Goal: Check status: Check status

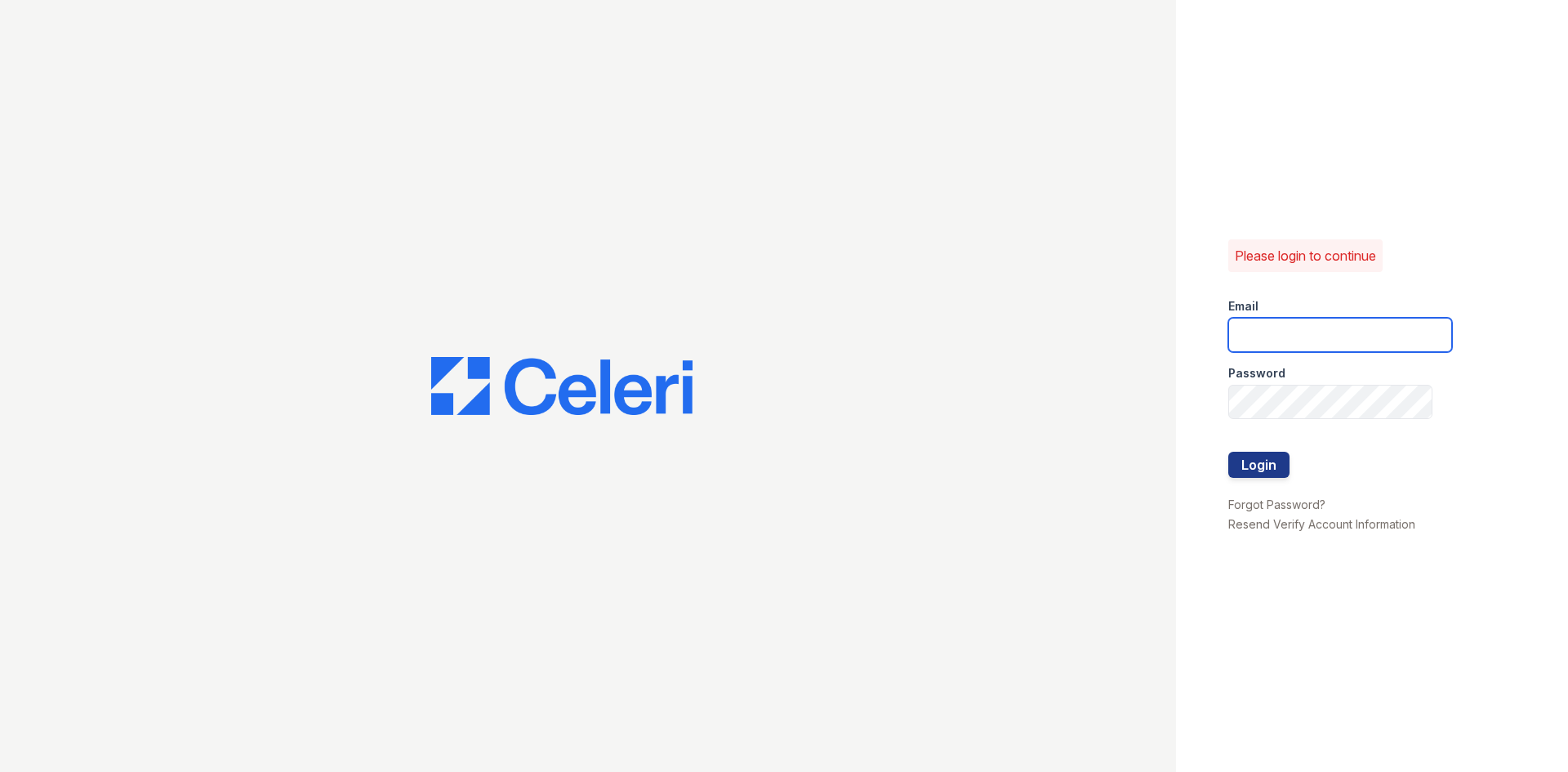
click at [1295, 337] on input "email" at bounding box center [1340, 335] width 223 height 35
type input "888atgrandhopepark@trinity-pm.com"
click at [1229, 451] on button "Login" at bounding box center [1259, 464] width 61 height 26
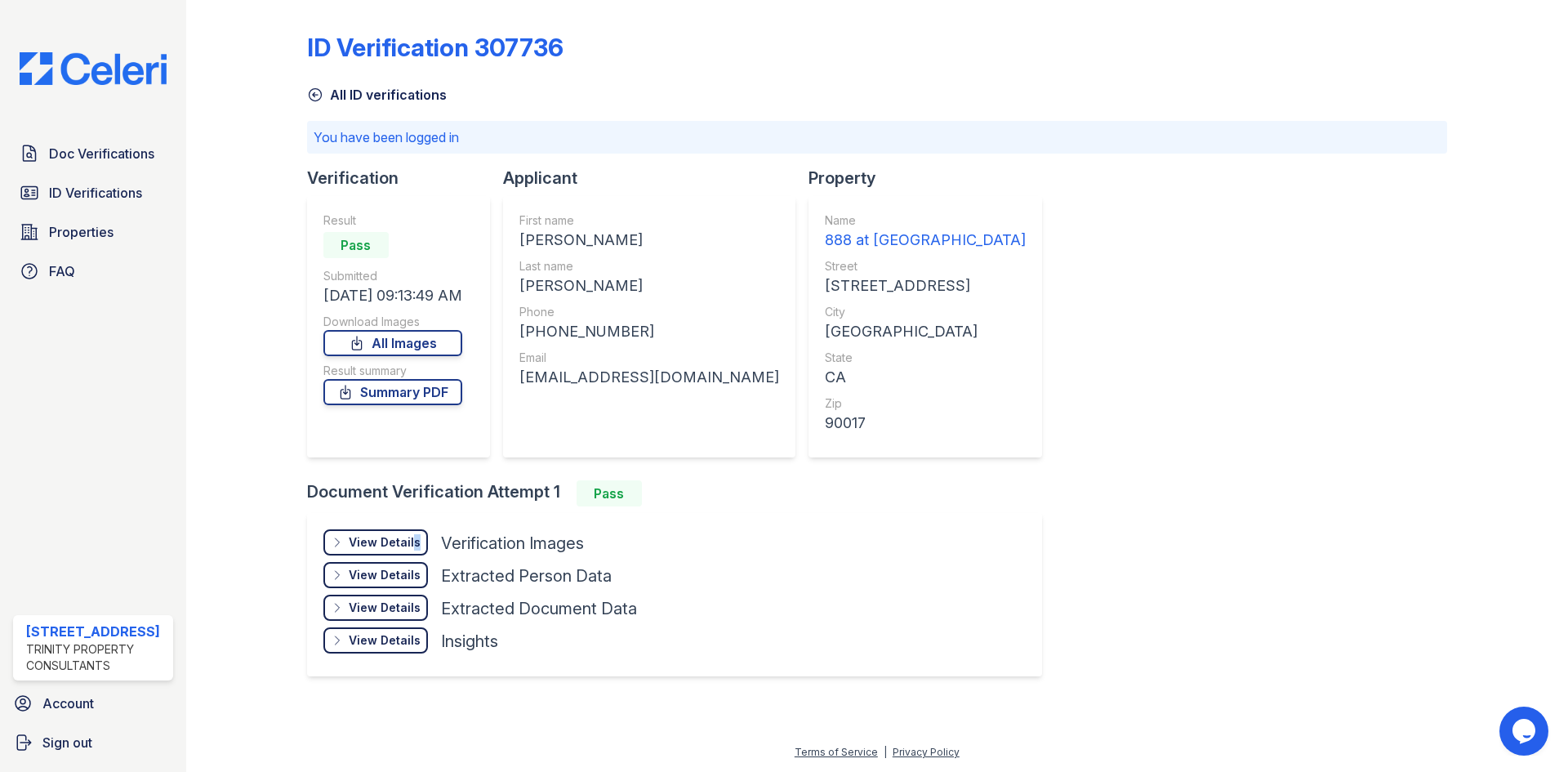
click at [411, 531] on div "View Details Details" at bounding box center [375, 541] width 104 height 26
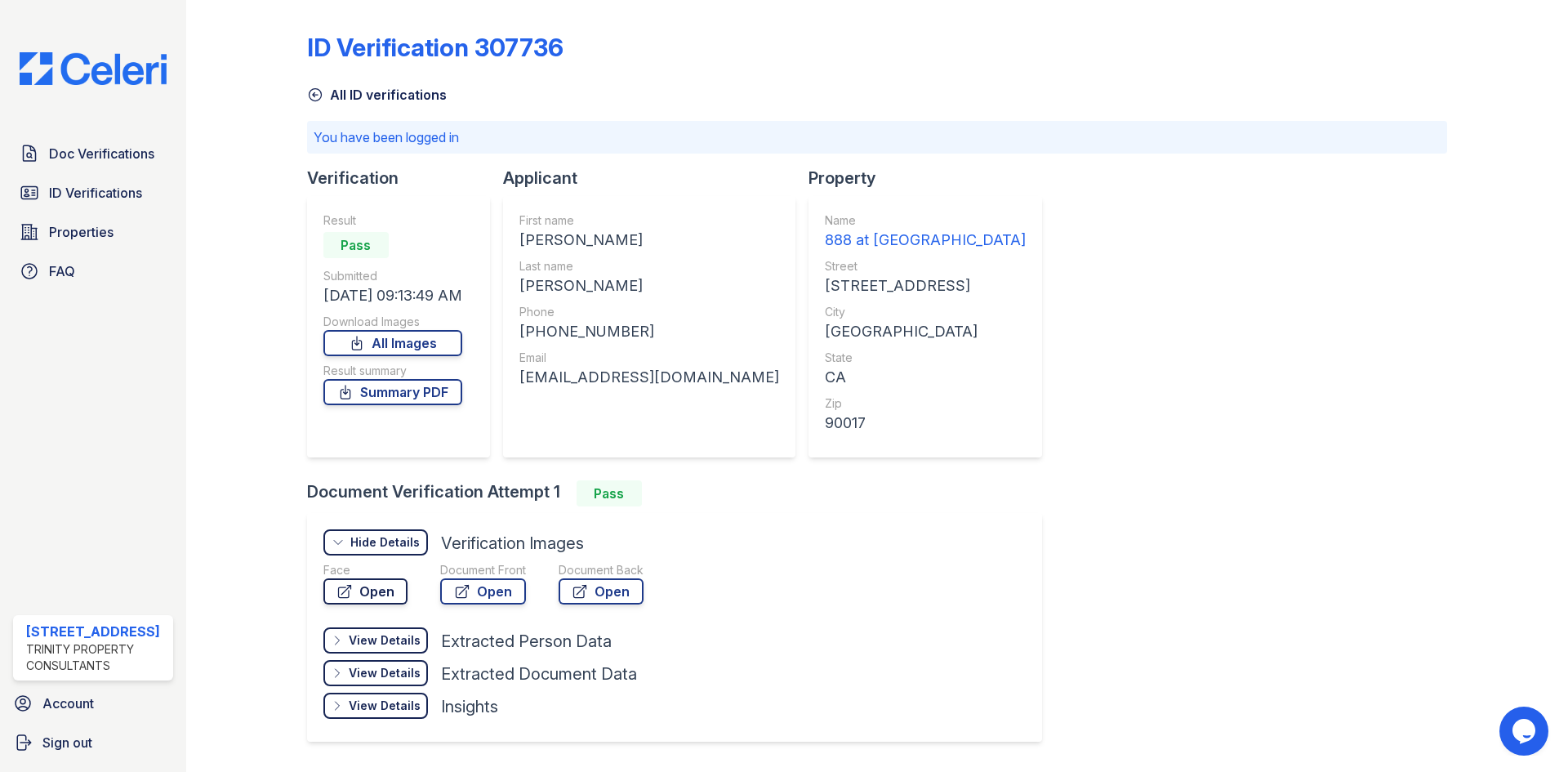
click at [369, 595] on link "Open" at bounding box center [365, 591] width 84 height 26
click at [83, 215] on div "Doc Verifications ID Verifications Properties FAQ" at bounding box center [93, 212] width 173 height 150
click at [86, 194] on span "ID Verifications" at bounding box center [95, 193] width 93 height 20
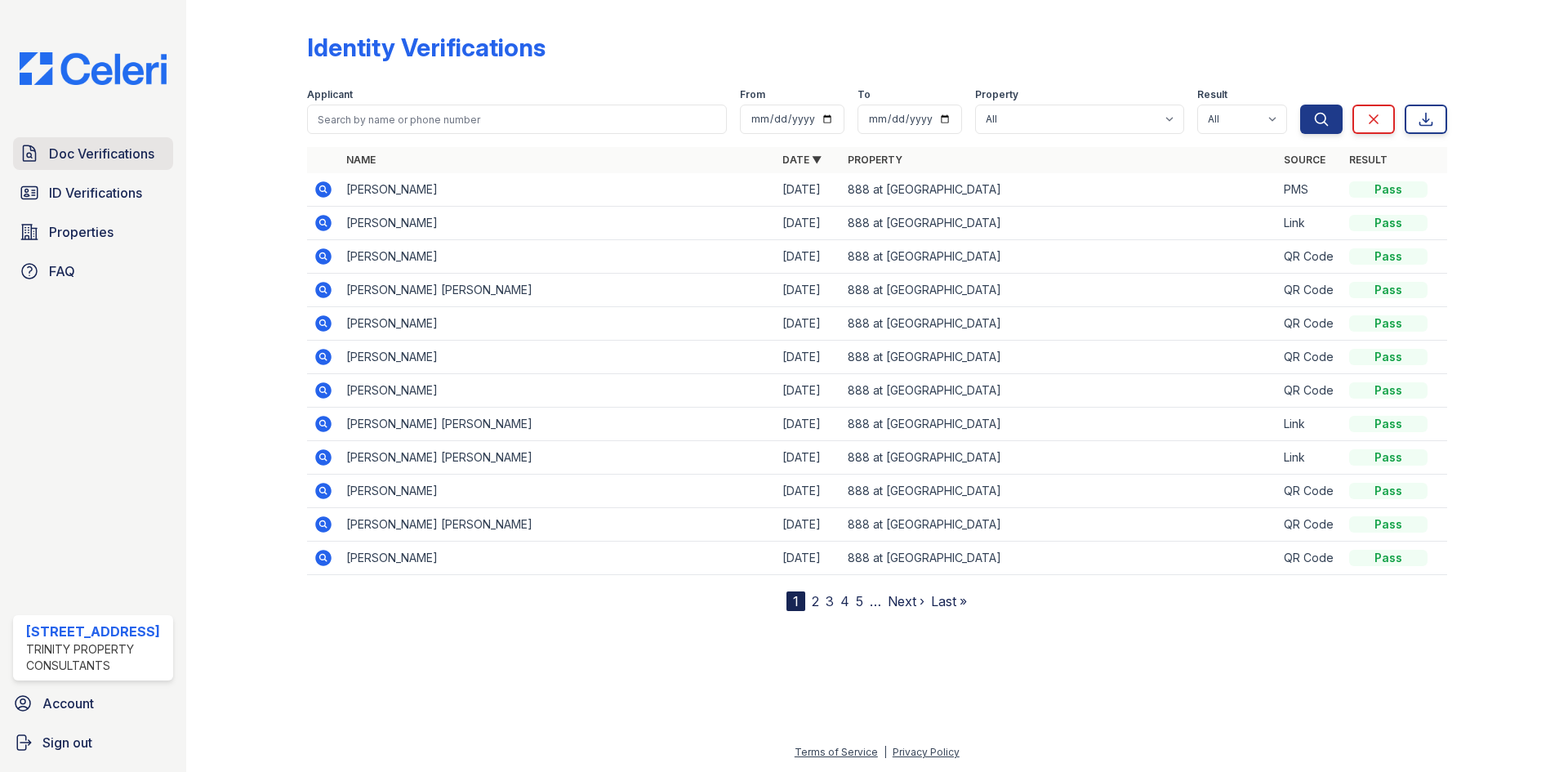
click at [110, 165] on link "Doc Verifications" at bounding box center [93, 153] width 160 height 33
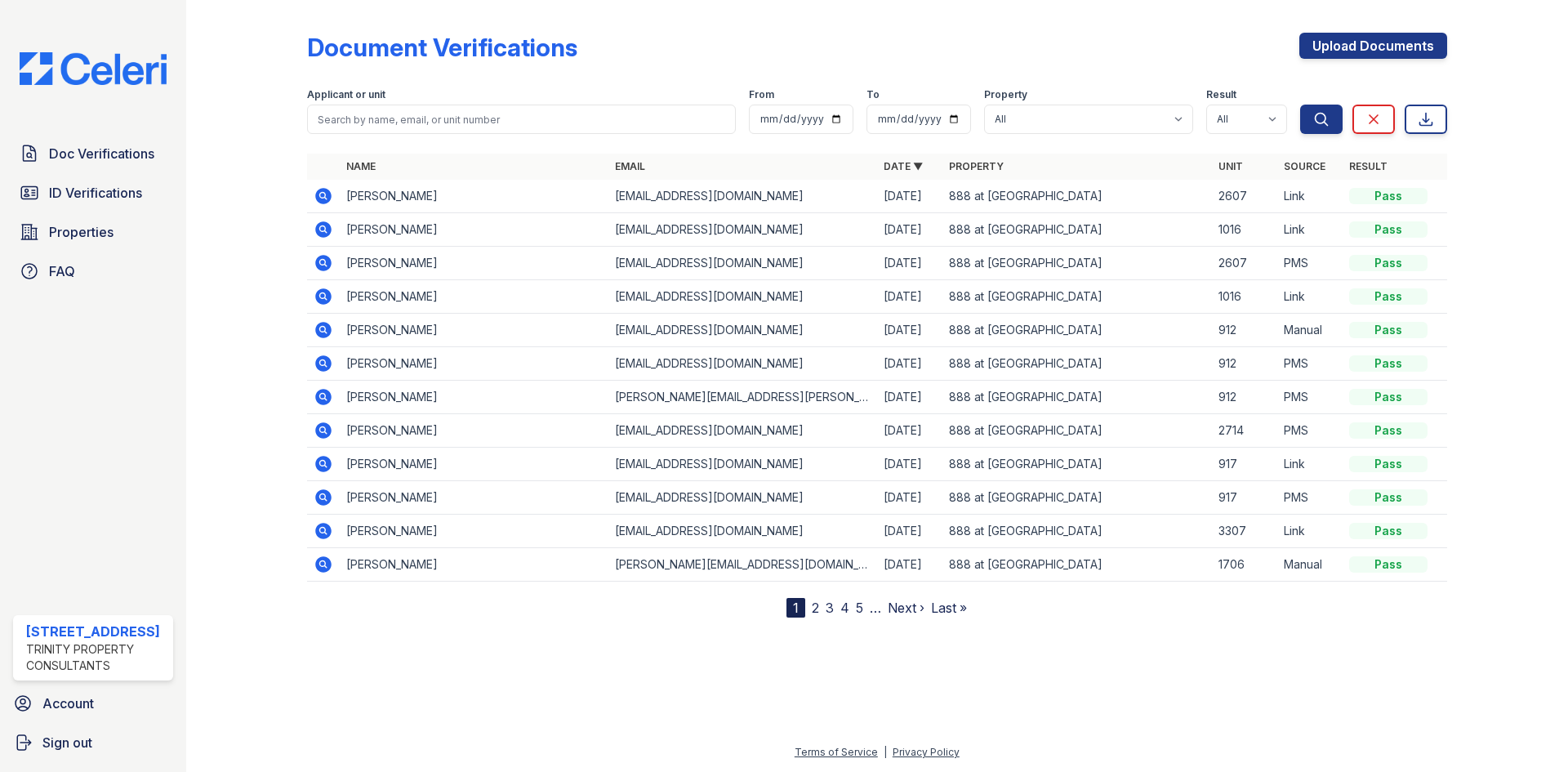
click at [325, 194] on icon at bounding box center [323, 196] width 20 height 20
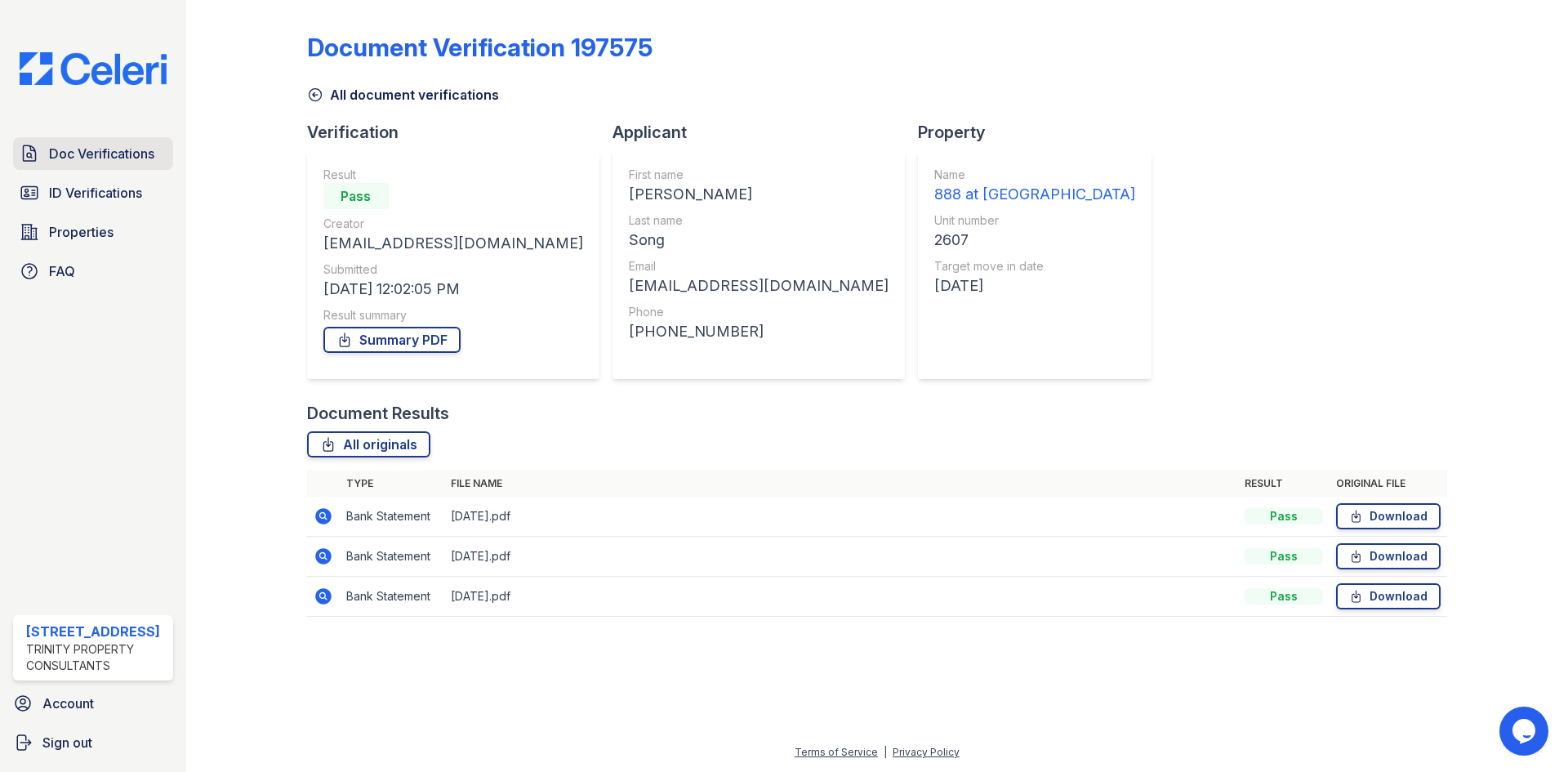
click at [120, 166] on link "Doc Verifications" at bounding box center [93, 153] width 160 height 33
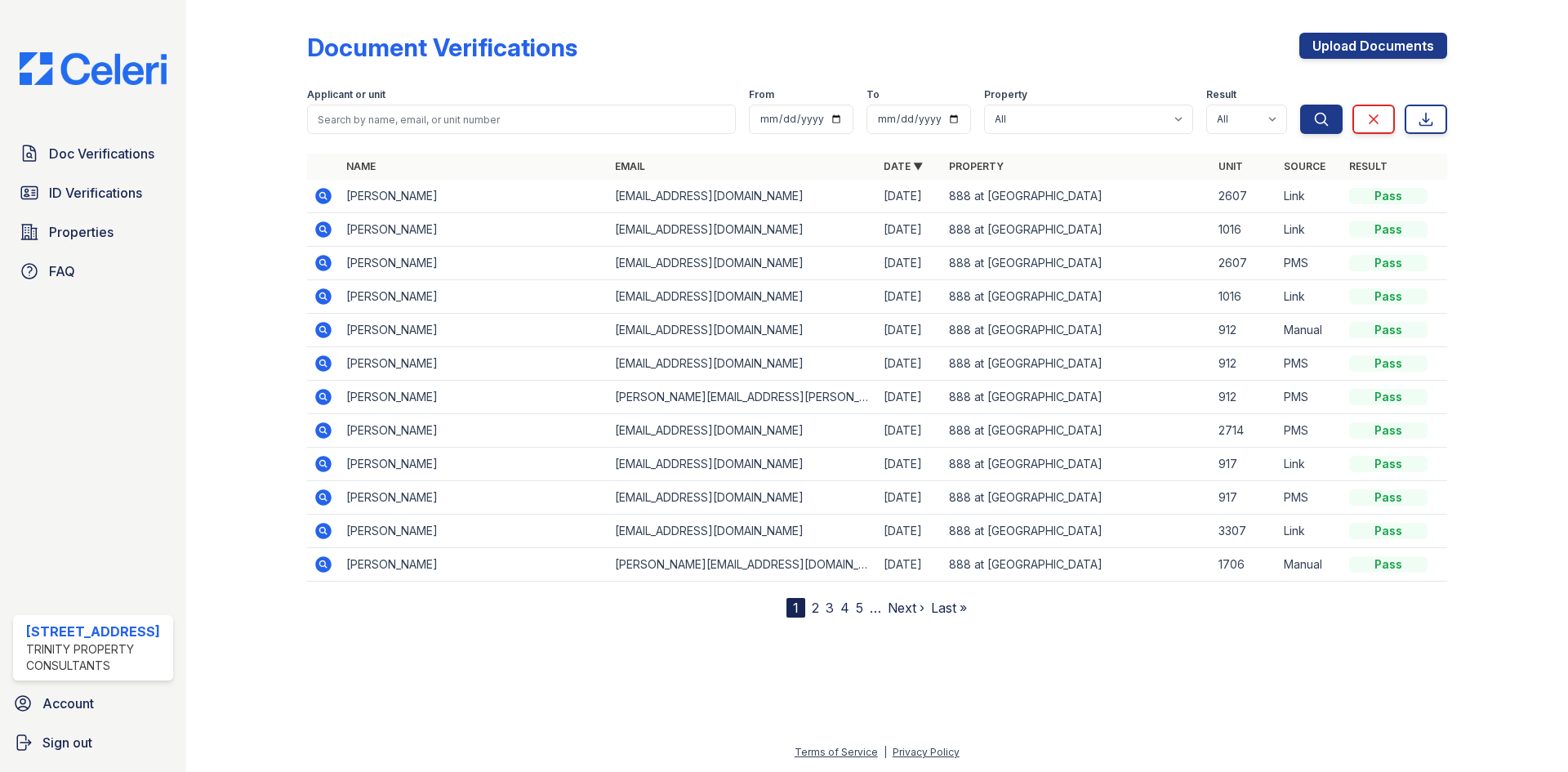
click at [321, 199] on icon at bounding box center [323, 196] width 16 height 16
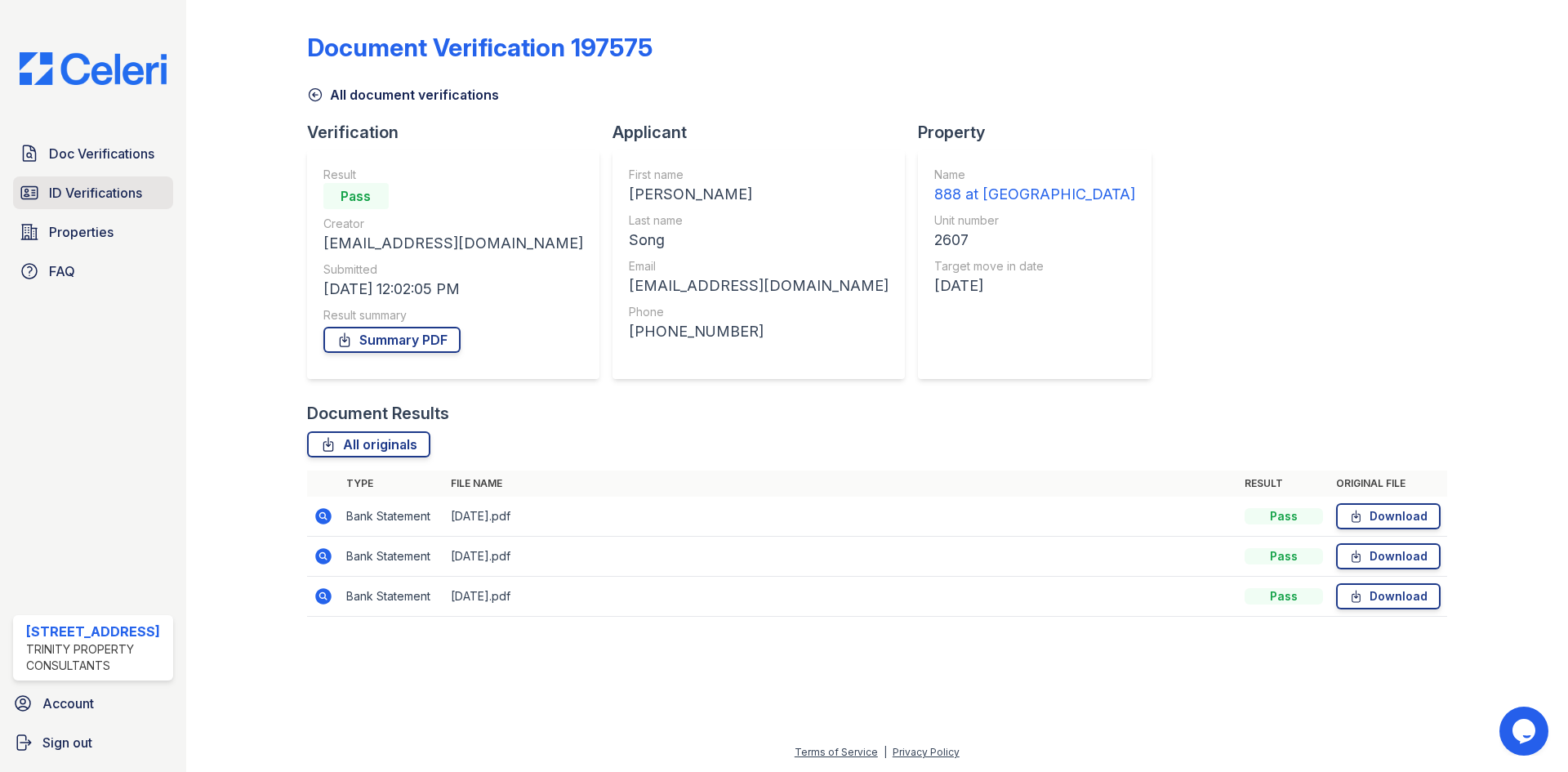
click at [91, 186] on span "ID Verifications" at bounding box center [95, 193] width 93 height 20
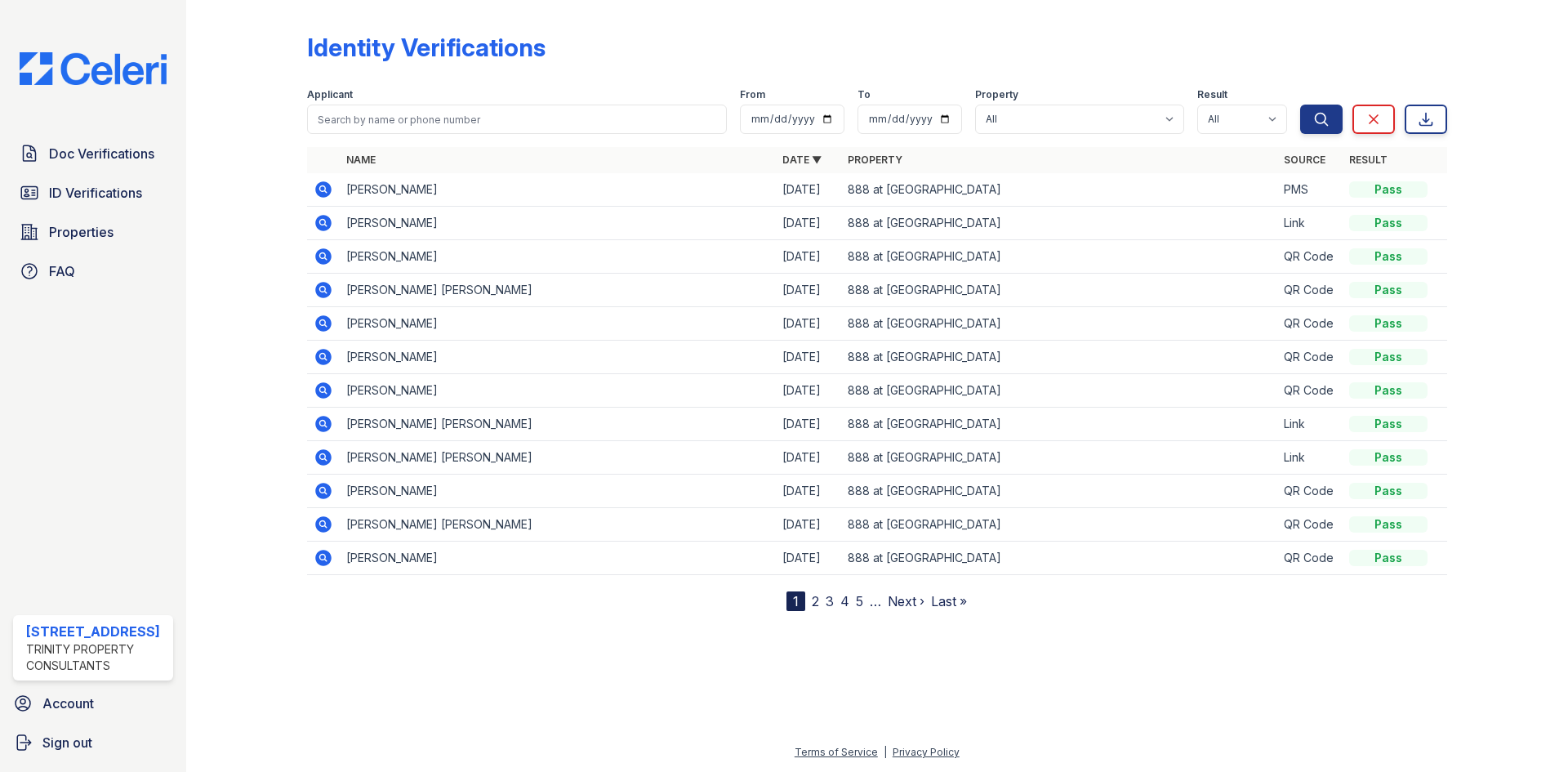
click at [322, 223] on icon at bounding box center [322, 222] width 4 height 4
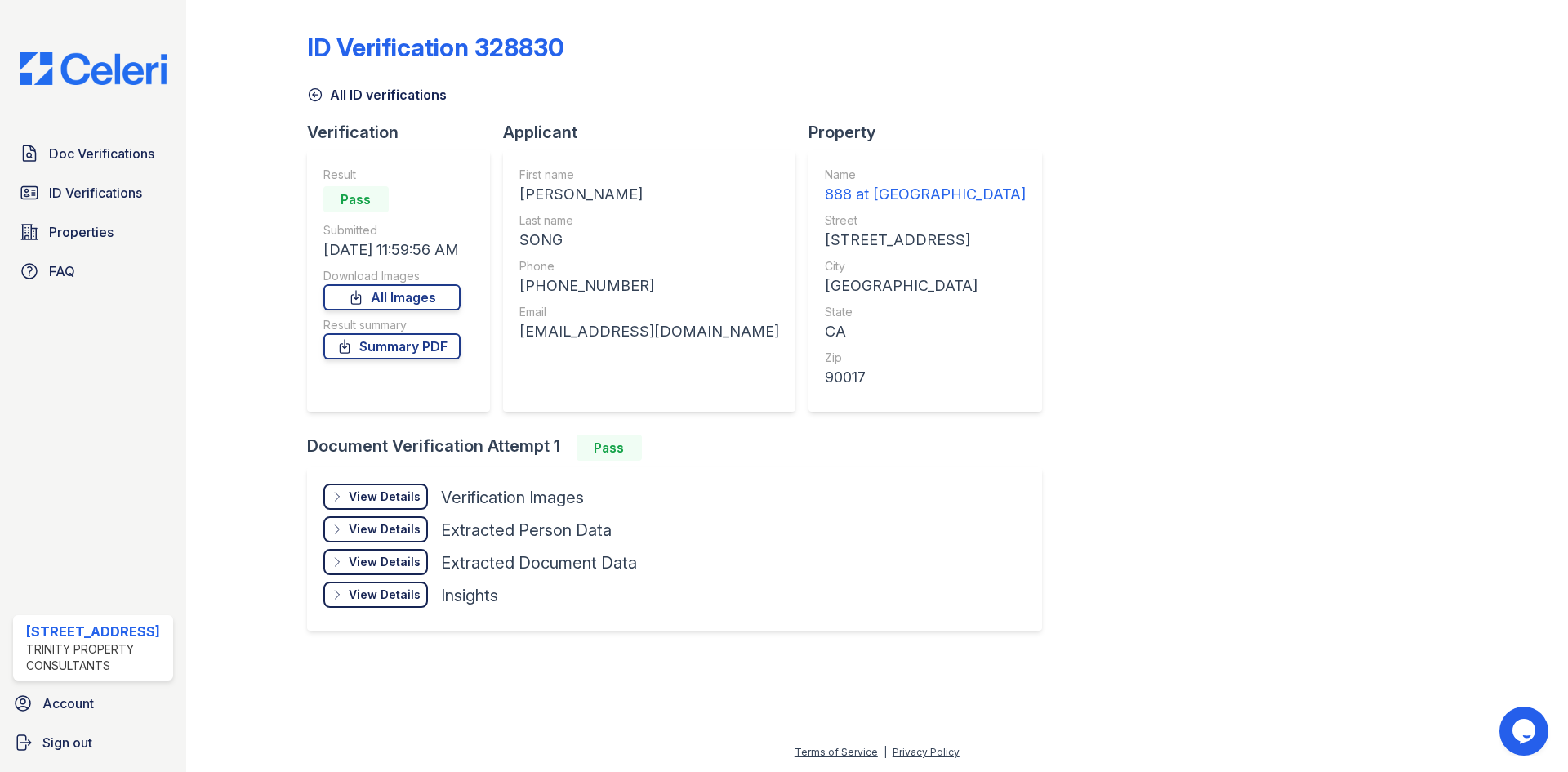
click at [395, 498] on div "View Details" at bounding box center [385, 497] width 72 height 16
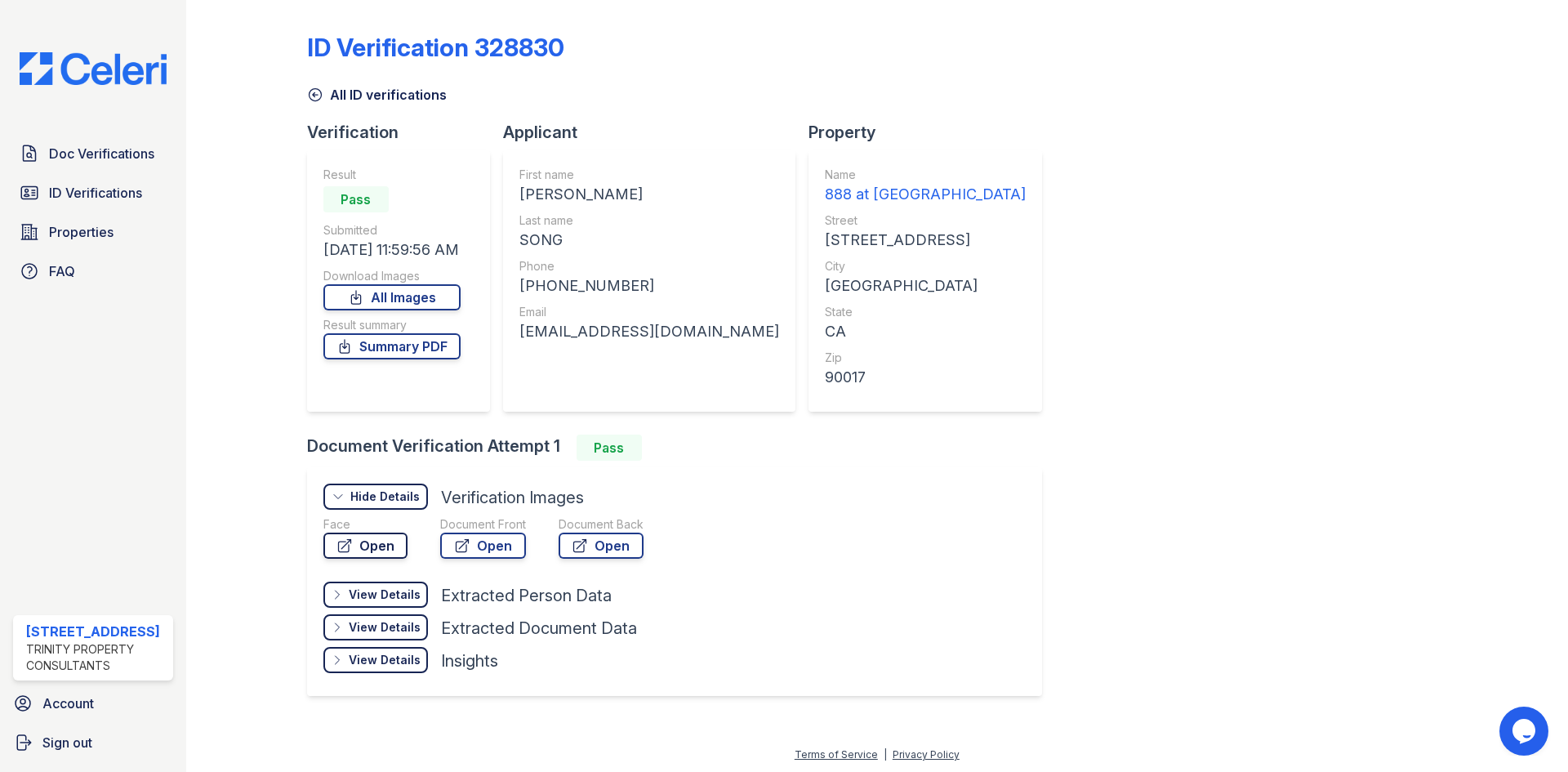
click at [367, 537] on link "Open" at bounding box center [365, 545] width 84 height 26
click at [401, 603] on div "View Details Details" at bounding box center [375, 594] width 104 height 26
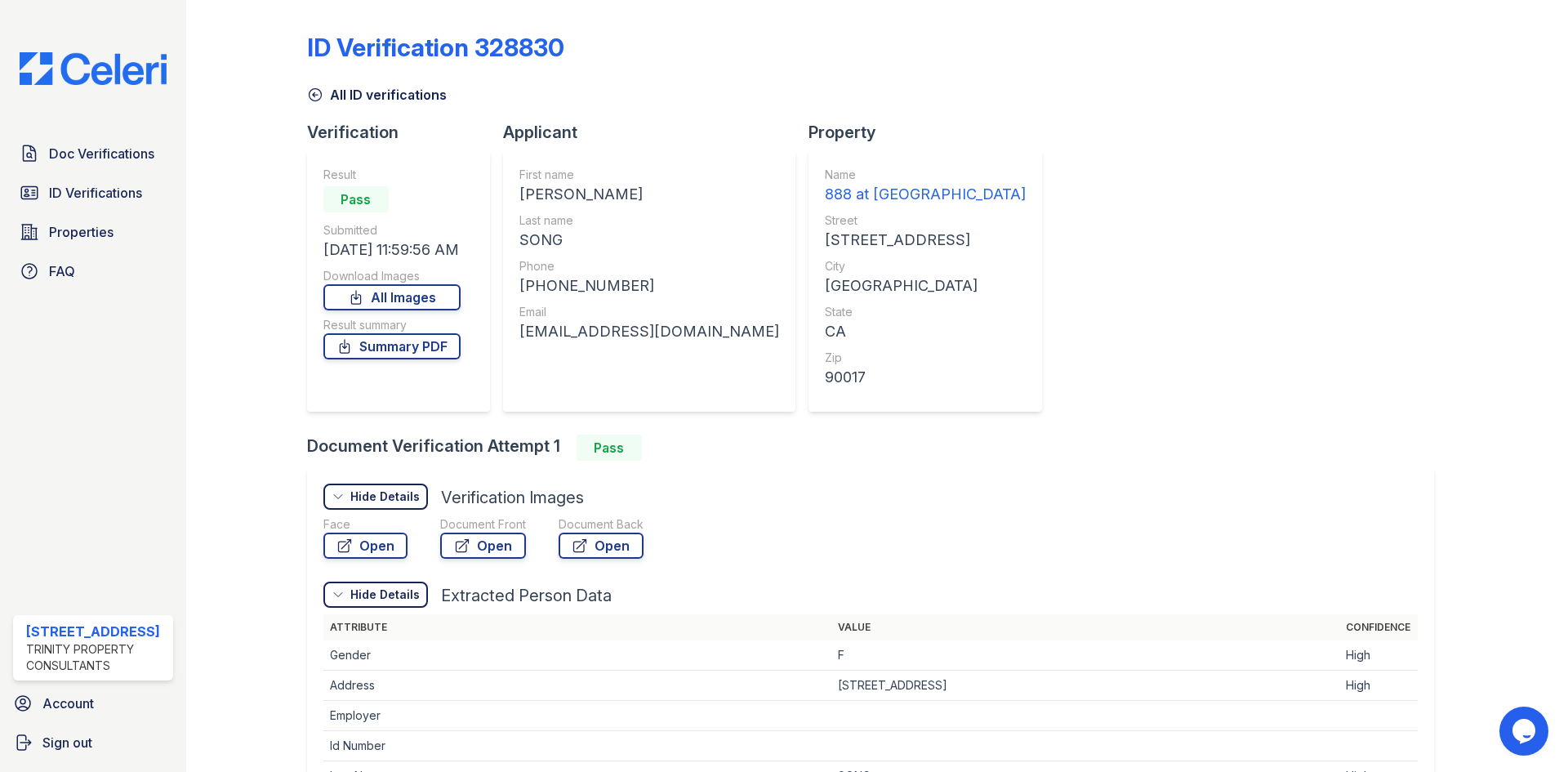
click at [406, 602] on div "Hide Details" at bounding box center [386, 595] width 69 height 16
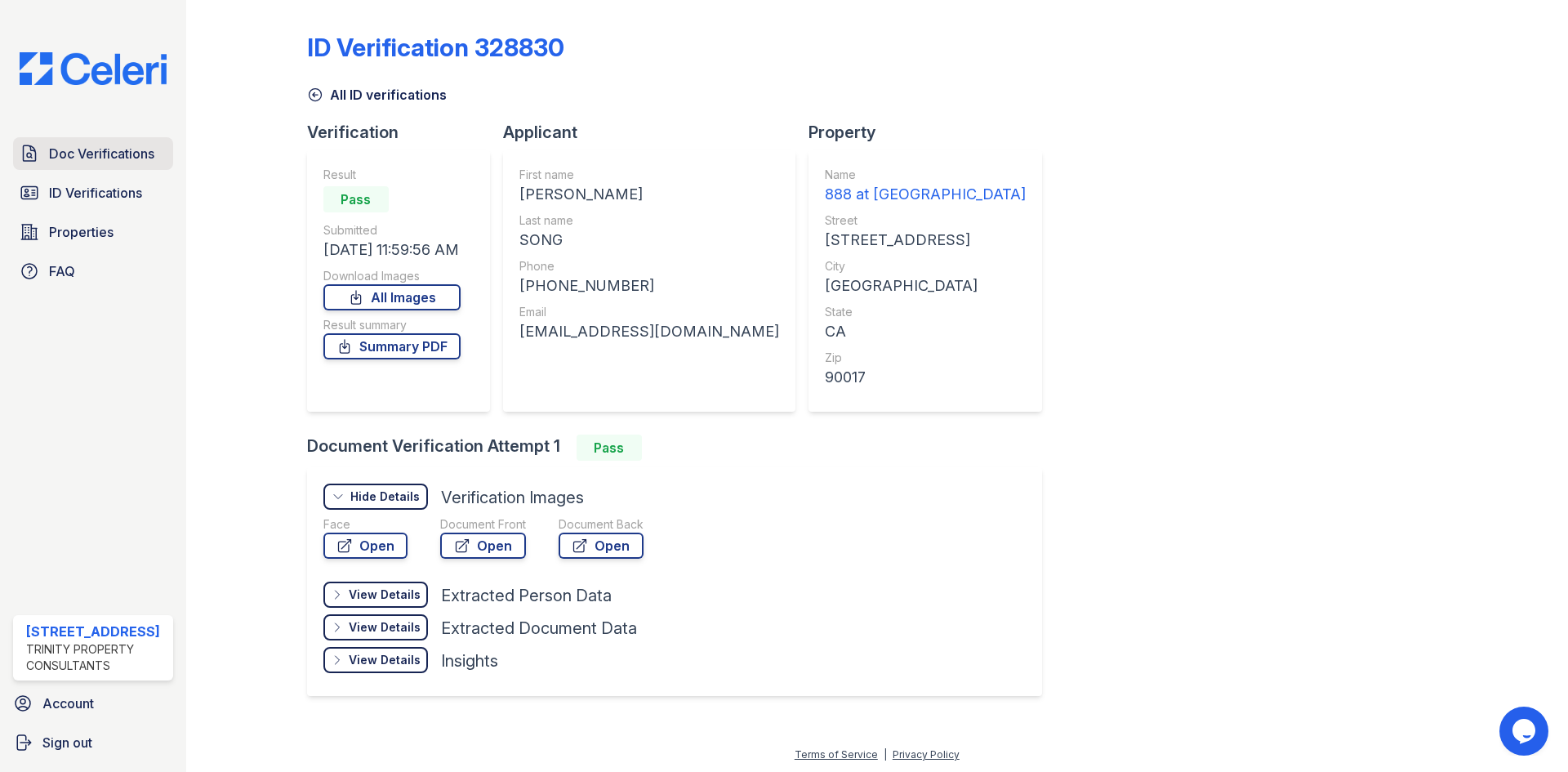
click at [124, 156] on span "Doc Verifications" at bounding box center [102, 153] width 105 height 20
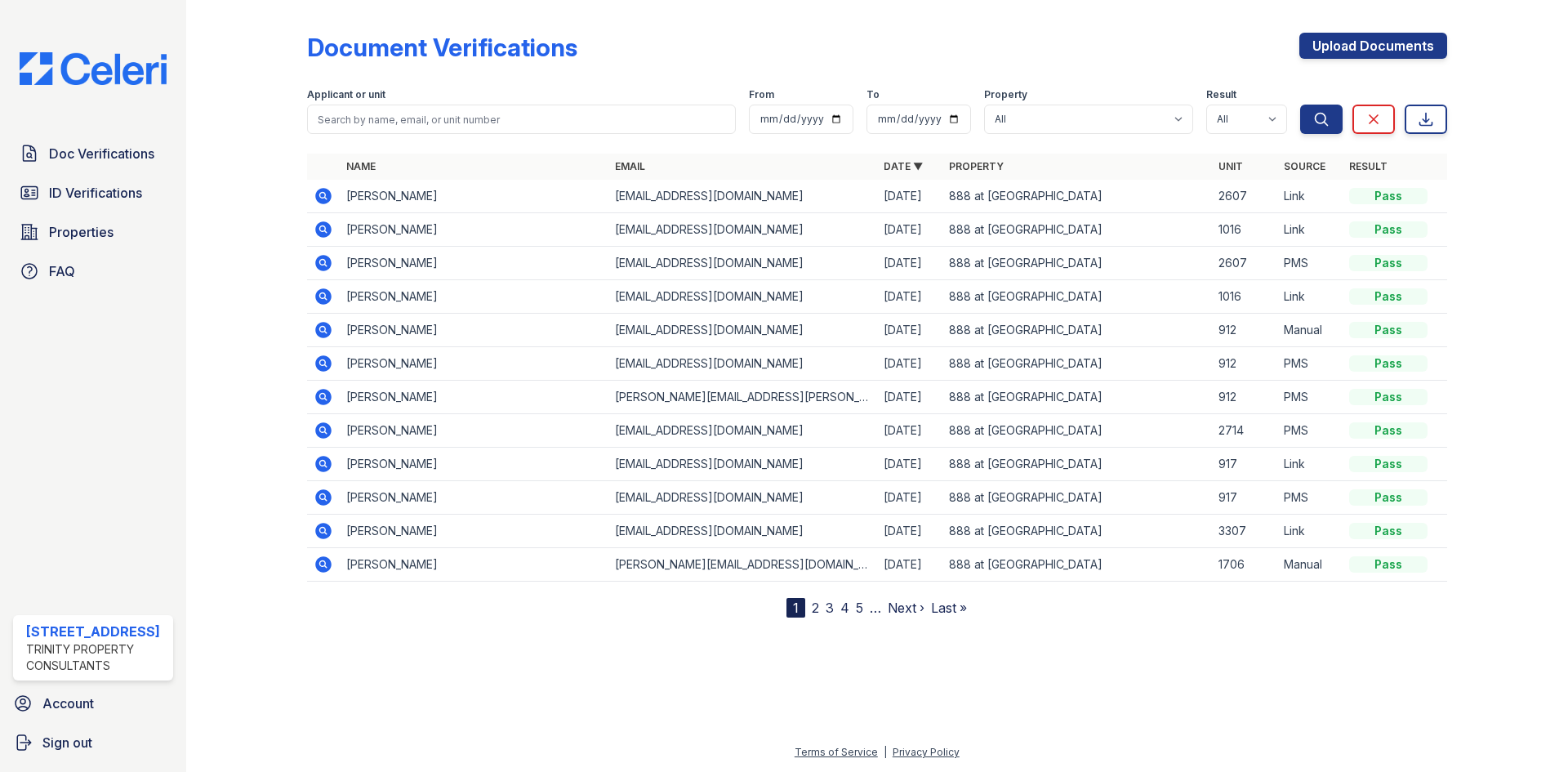
drag, startPoint x: 324, startPoint y: 199, endPoint x: 334, endPoint y: 215, distance: 18.9
click at [323, 200] on icon at bounding box center [323, 196] width 16 height 16
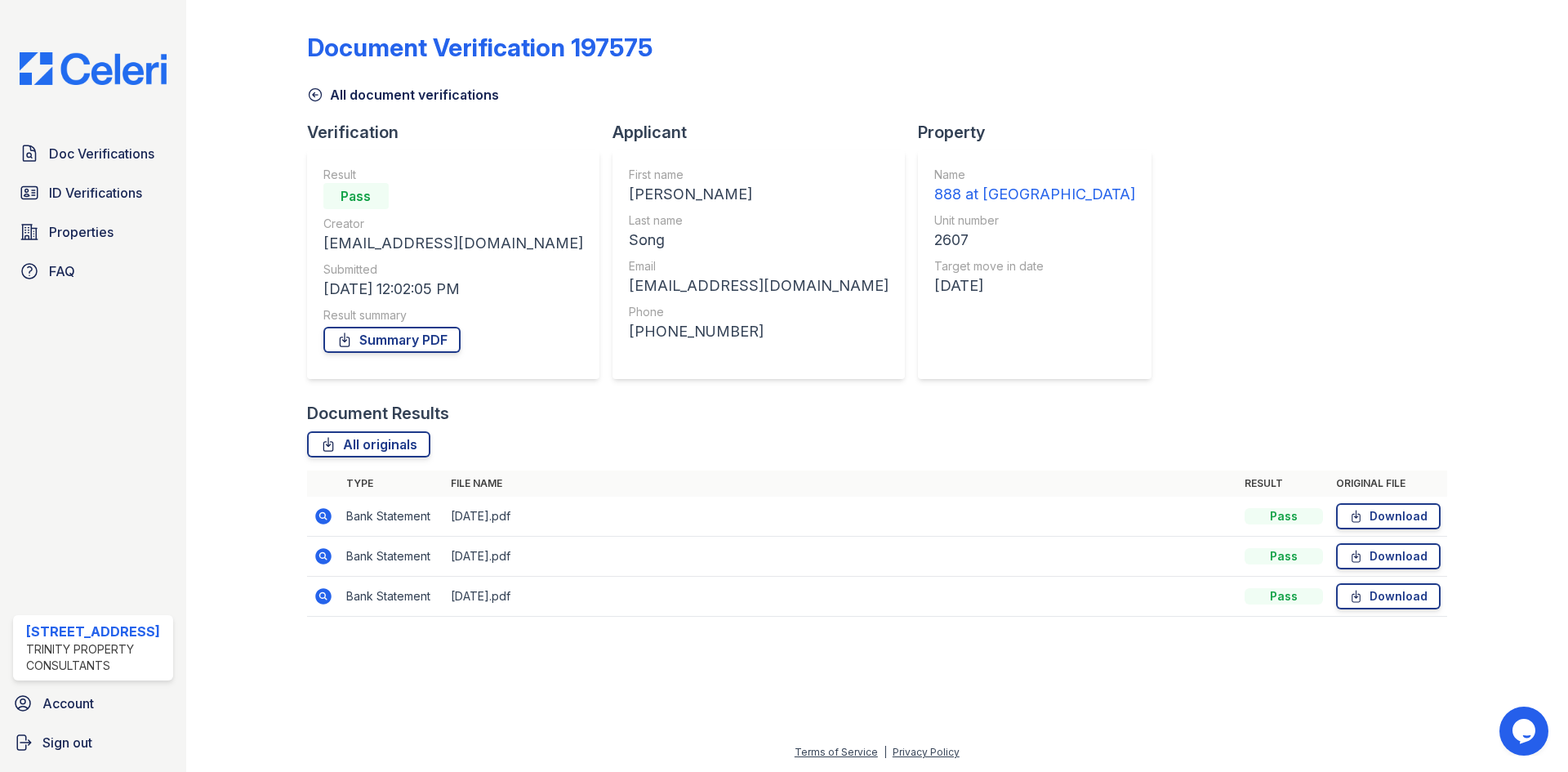
click at [327, 521] on icon at bounding box center [323, 516] width 16 height 16
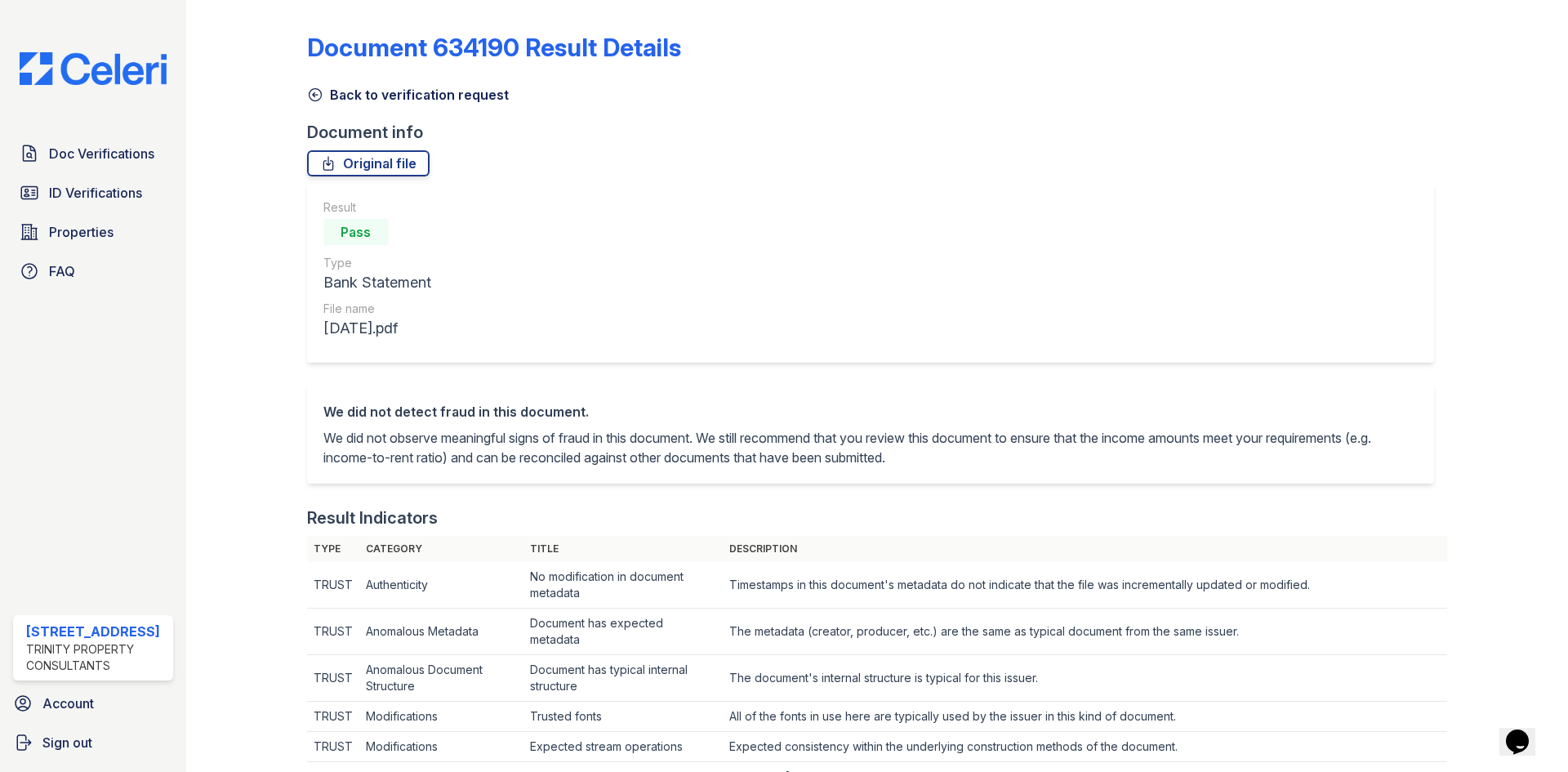
drag, startPoint x: 100, startPoint y: 146, endPoint x: 91, endPoint y: 175, distance: 30.4
click at [99, 146] on span "Doc Verifications" at bounding box center [102, 153] width 105 height 20
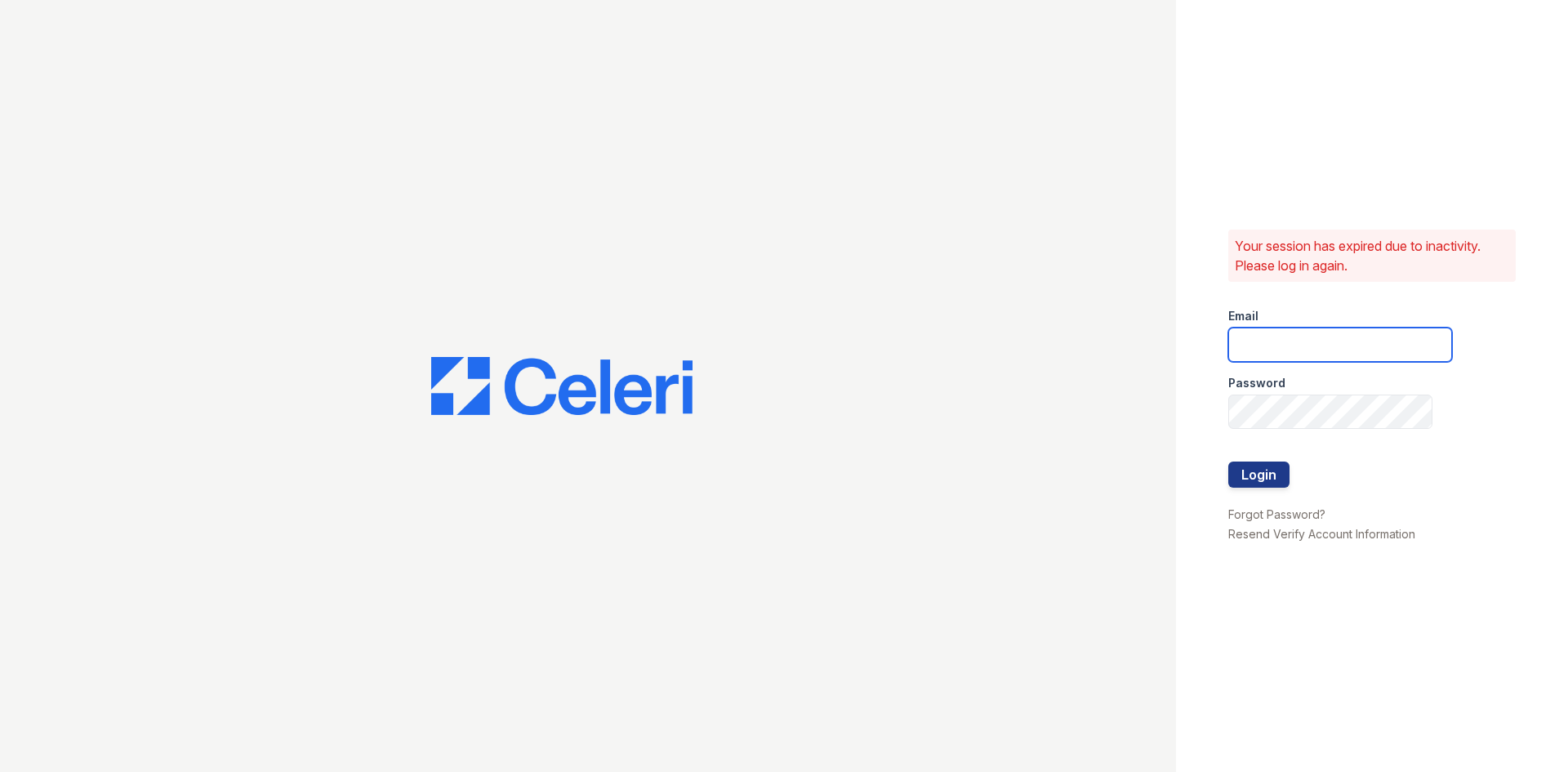
click at [1304, 331] on input "email" at bounding box center [1340, 345] width 223 height 35
type input "888atgrandhopepark@trinity-pm.com"
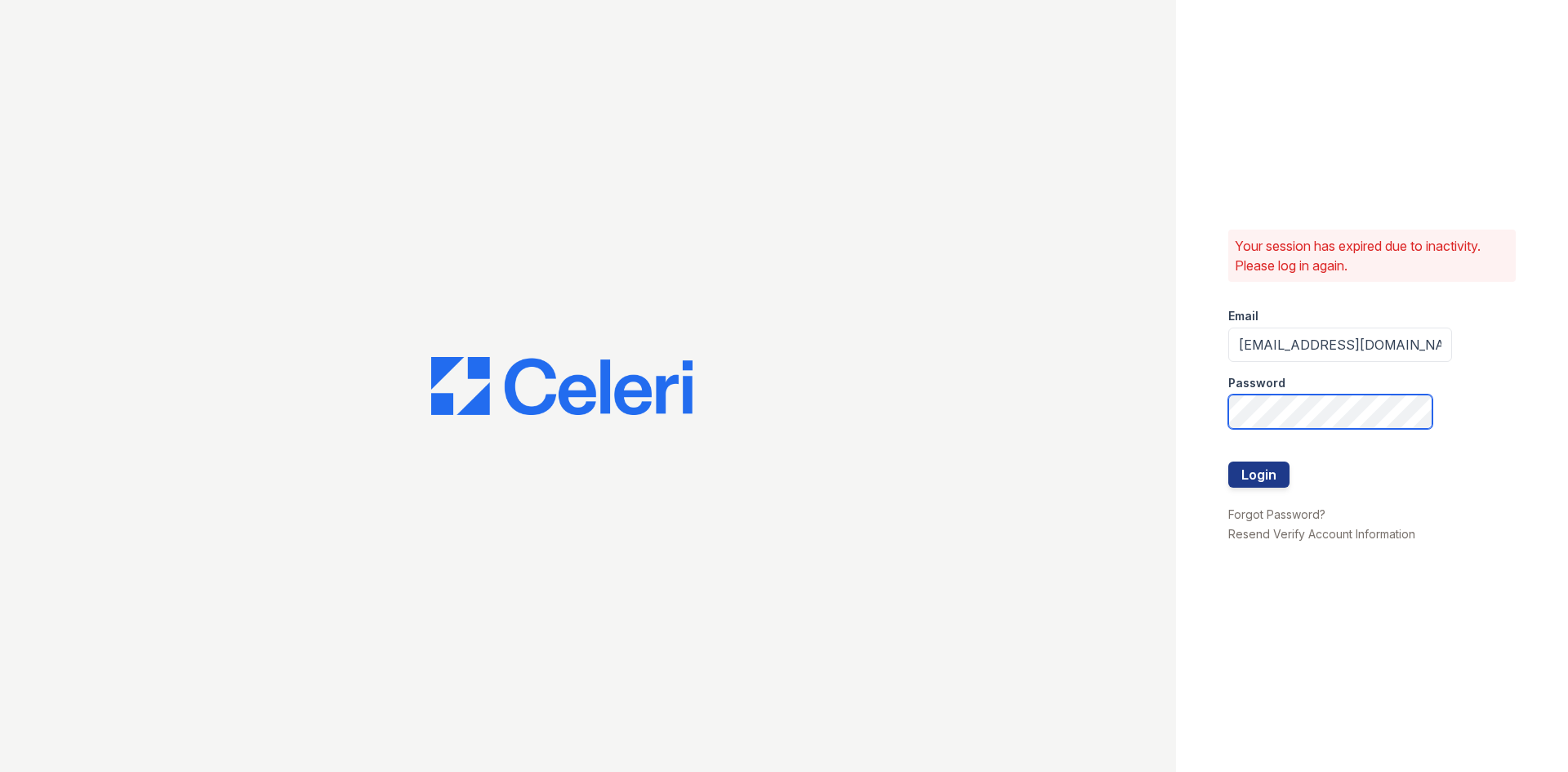
click at [1229, 461] on button "Login" at bounding box center [1259, 474] width 61 height 26
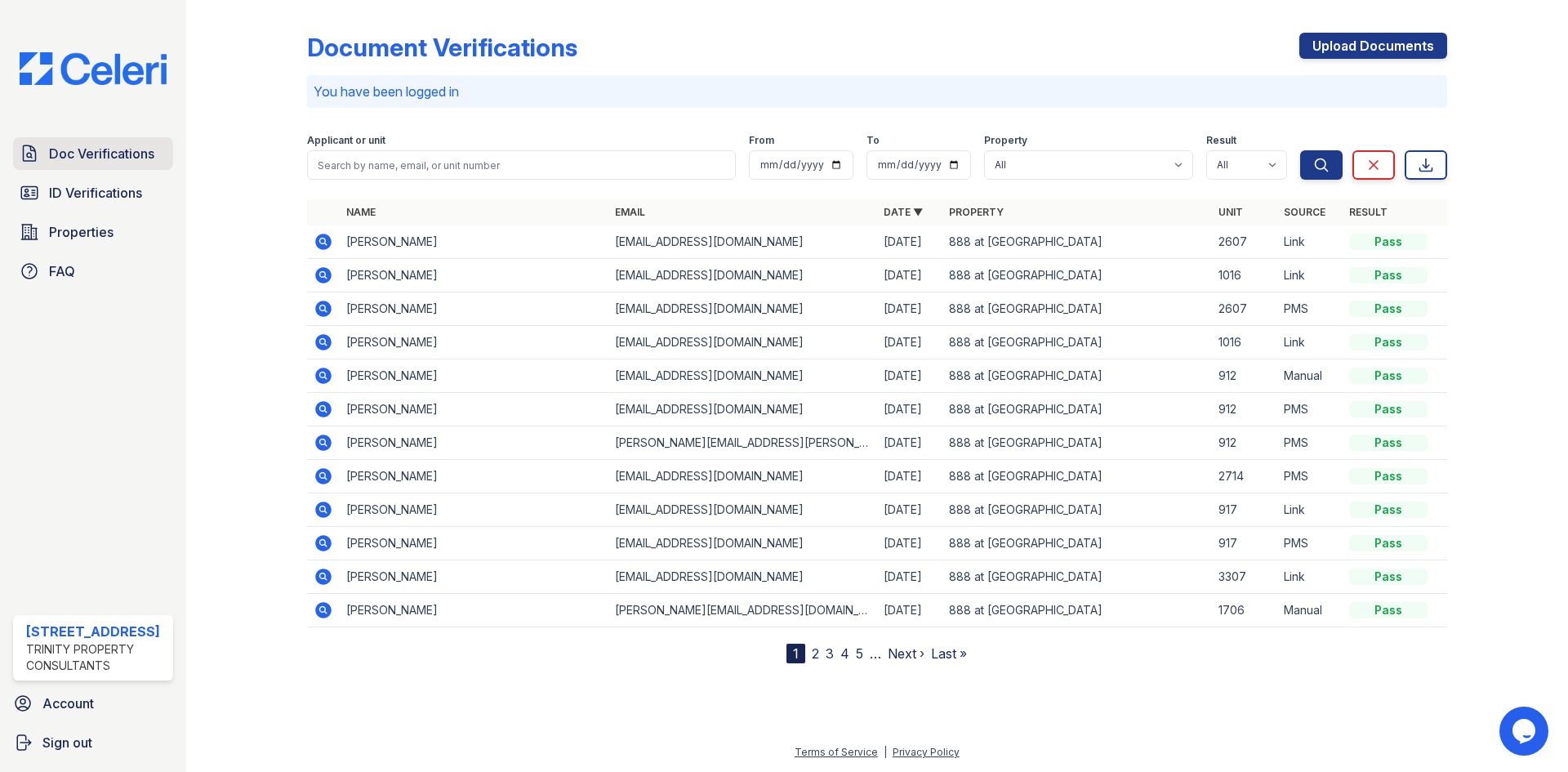
click at [99, 158] on span "Doc Verifications" at bounding box center [102, 153] width 105 height 20
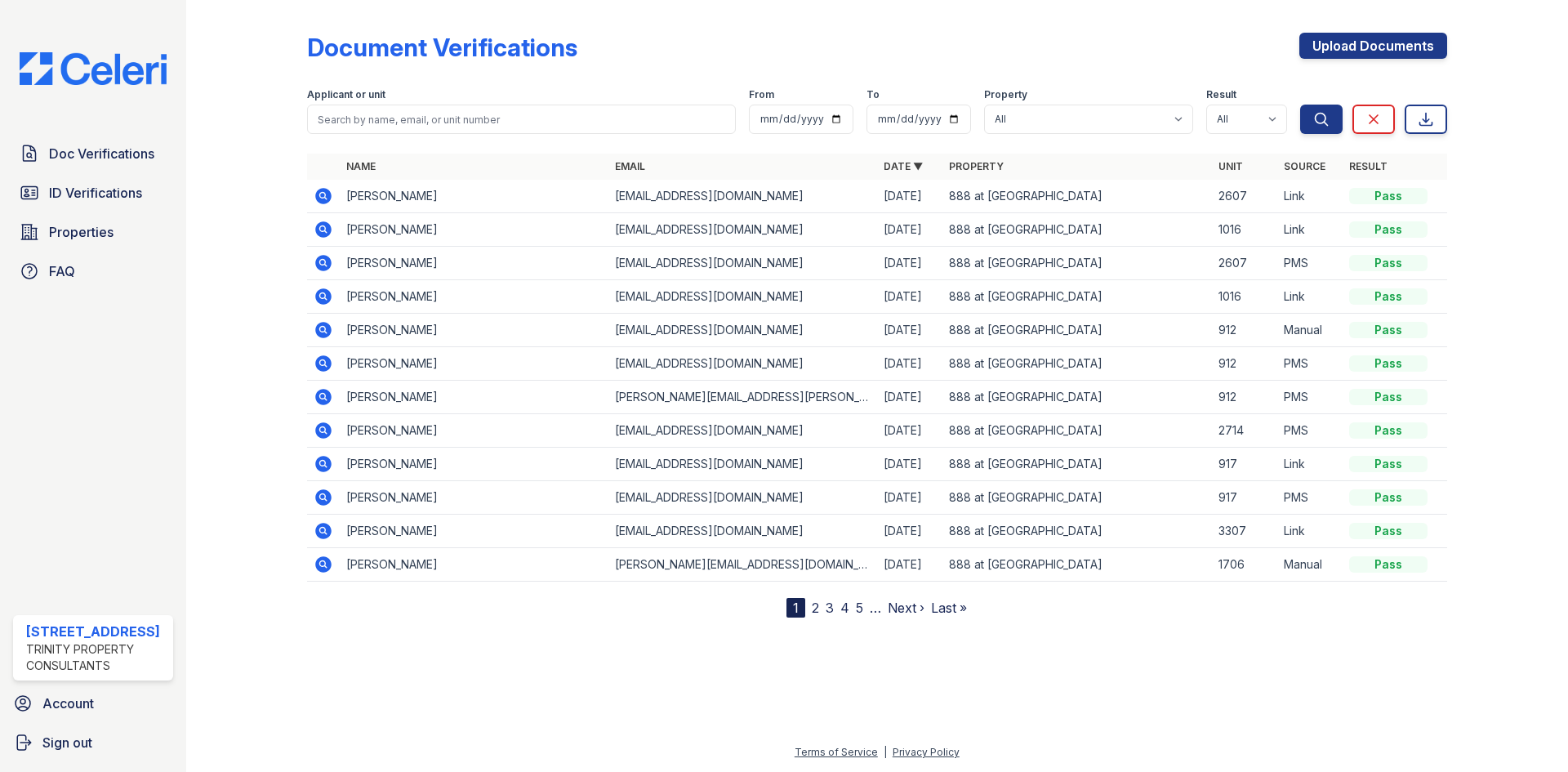
click at [98, 187] on span "ID Verifications" at bounding box center [95, 193] width 93 height 20
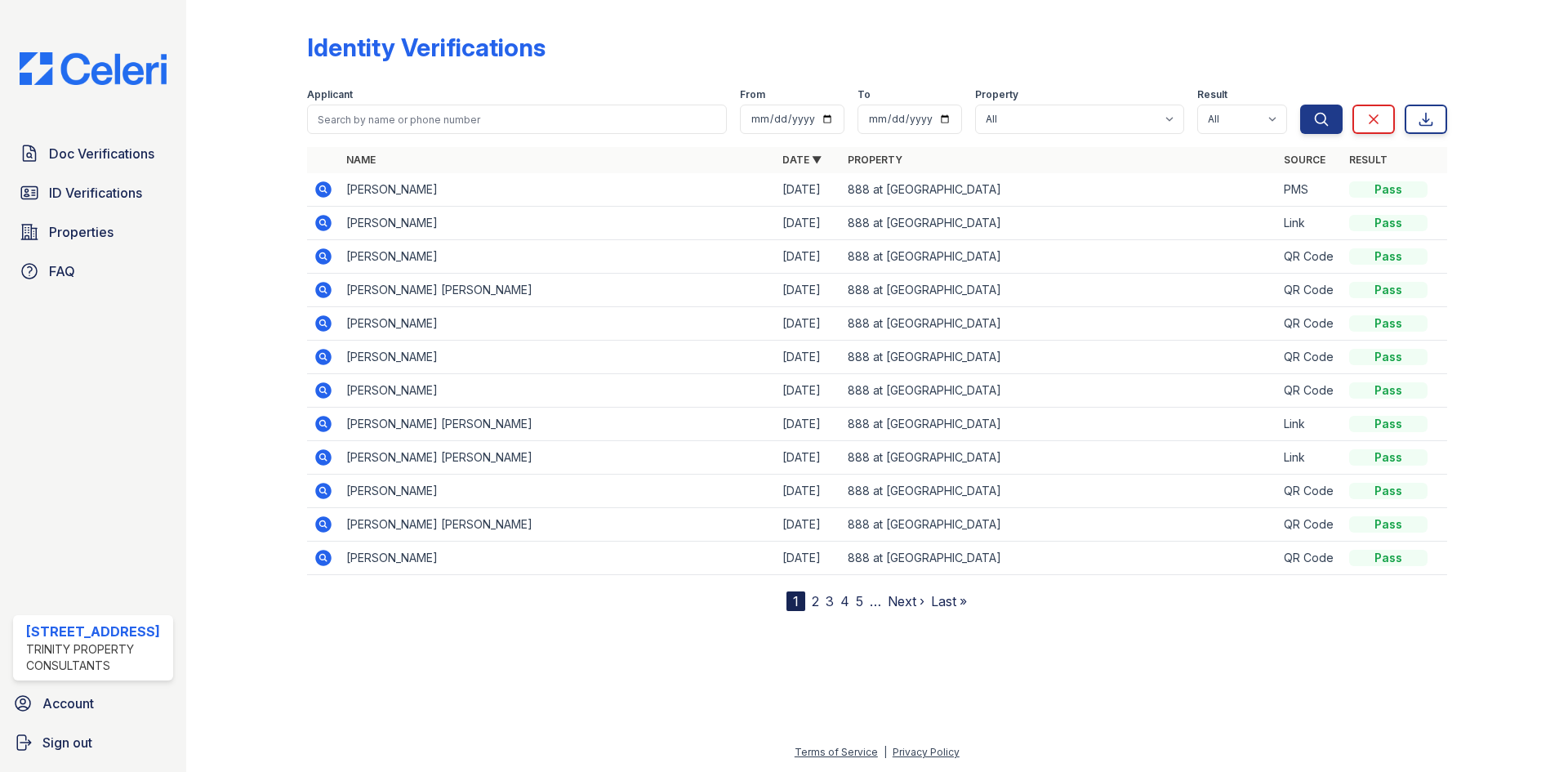
click at [320, 256] on icon at bounding box center [323, 256] width 20 height 20
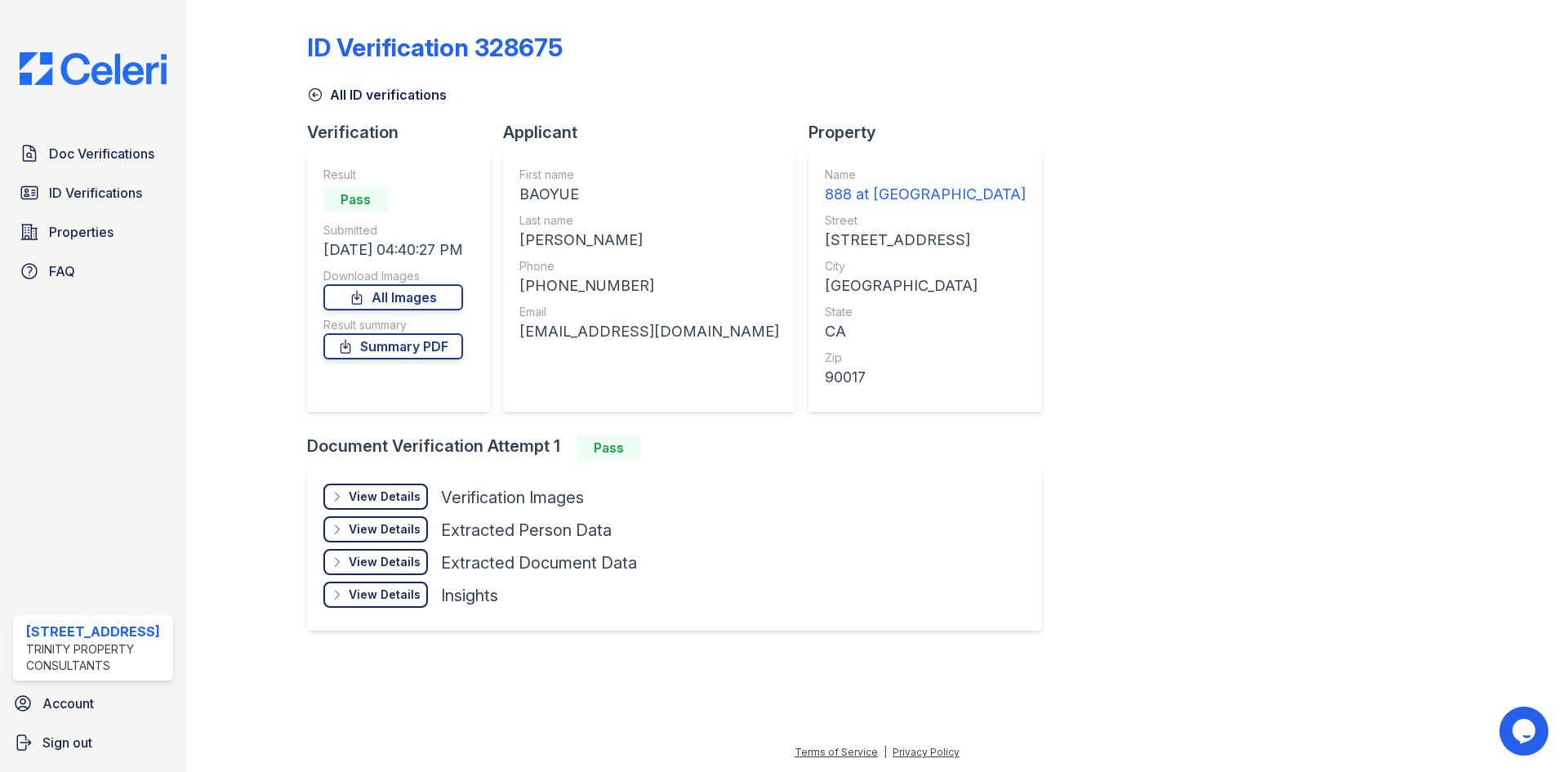
click at [381, 493] on div "View Details" at bounding box center [385, 497] width 72 height 16
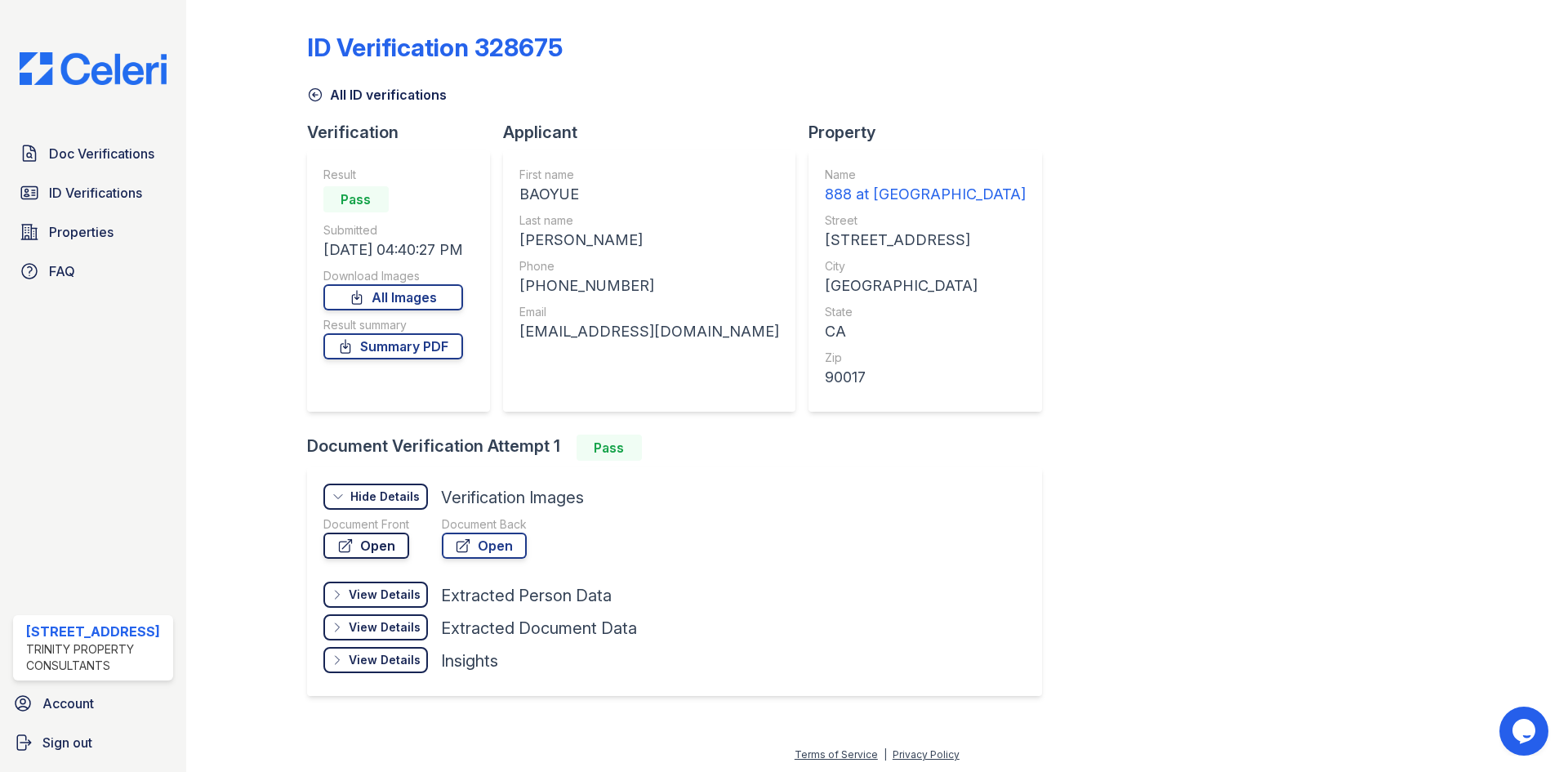
click at [368, 549] on link "Open" at bounding box center [366, 545] width 85 height 26
click at [114, 178] on link "ID Verifications" at bounding box center [93, 192] width 160 height 33
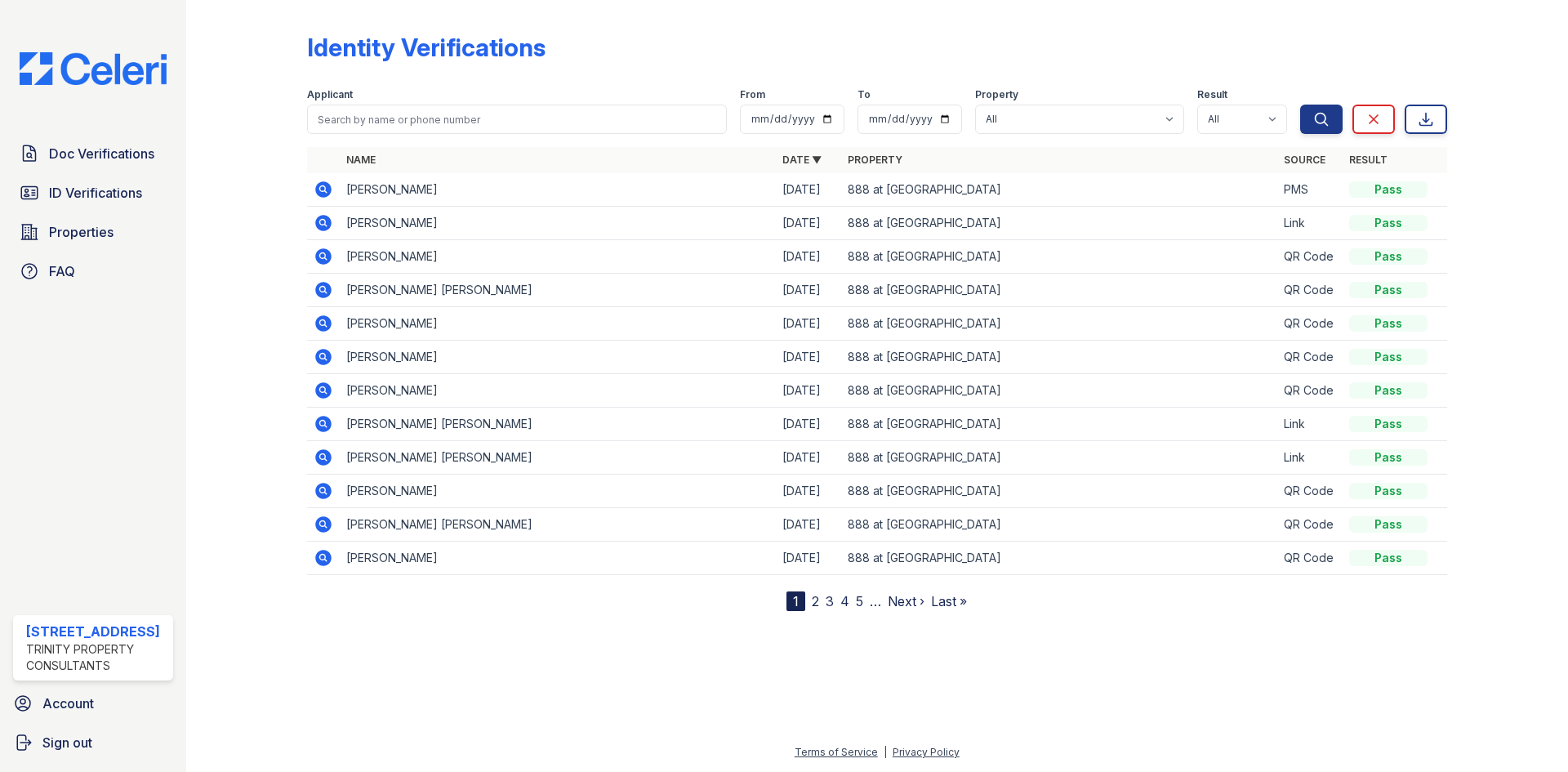
click at [321, 224] on icon at bounding box center [323, 223] width 20 height 20
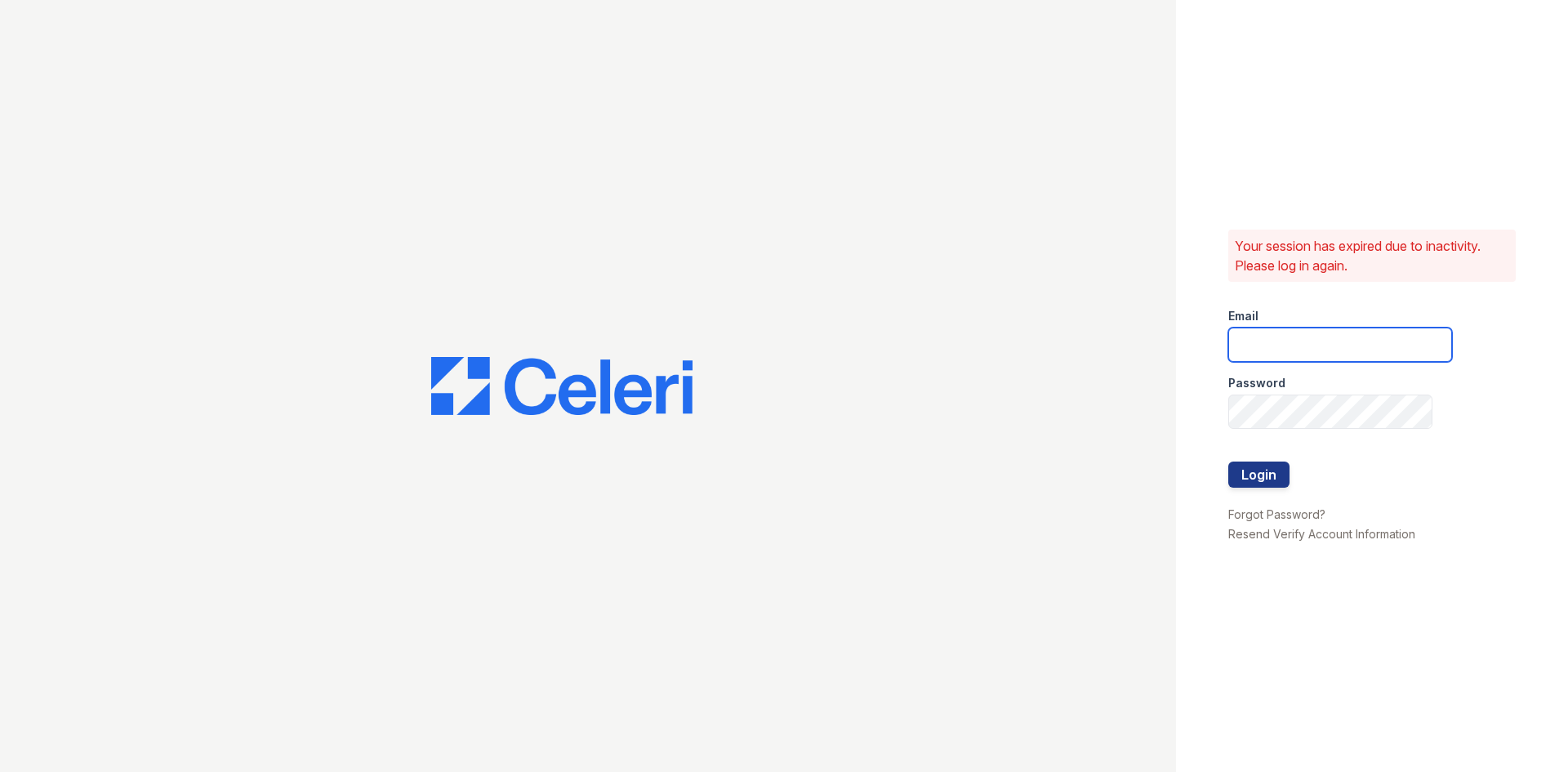
click at [1301, 328] on input "email" at bounding box center [1340, 345] width 223 height 35
type input "[EMAIL_ADDRESS][DOMAIN_NAME]"
click at [1356, 382] on div "Password" at bounding box center [1340, 378] width 223 height 33
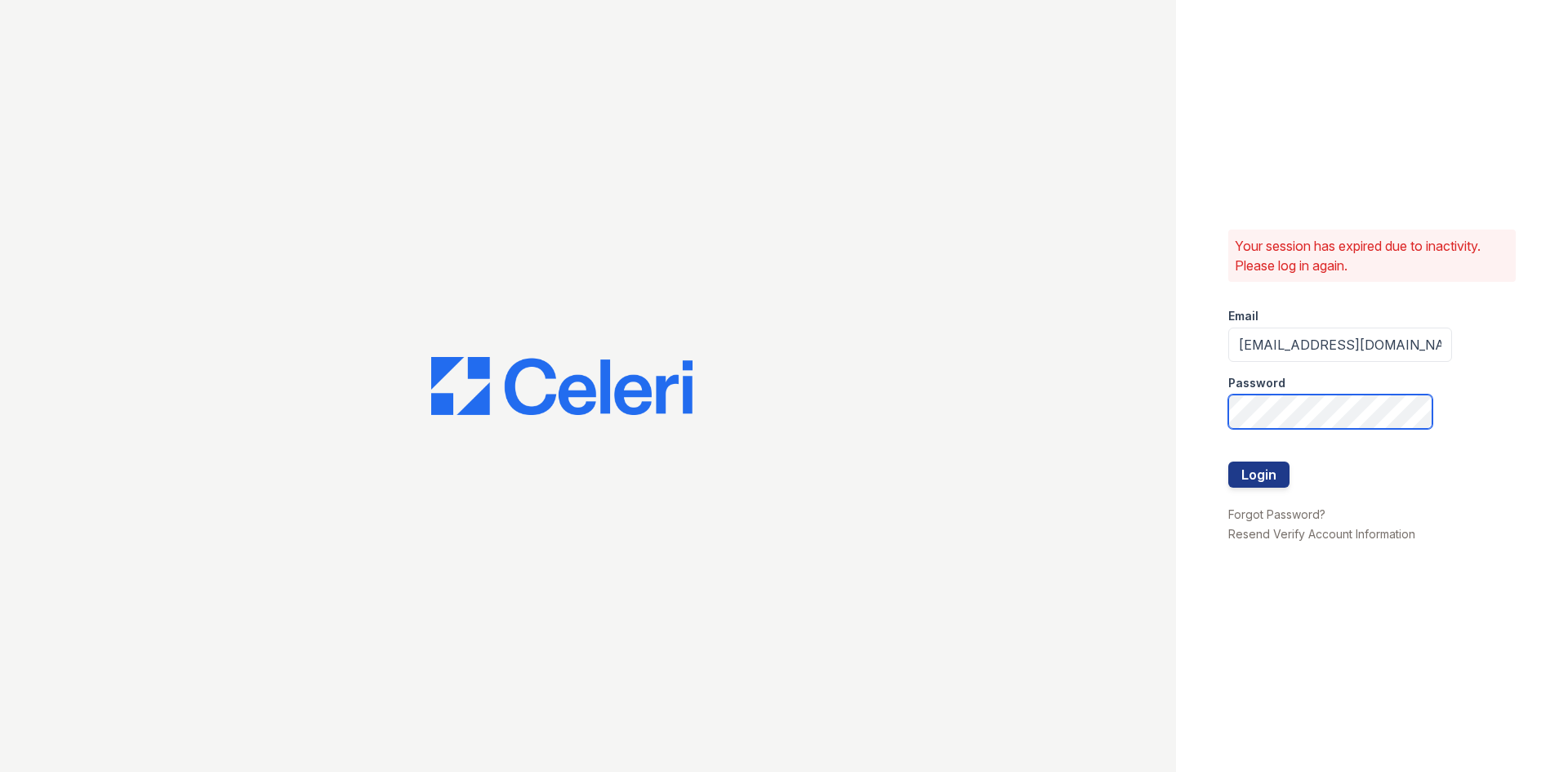
click at [1229, 461] on button "Login" at bounding box center [1259, 474] width 61 height 26
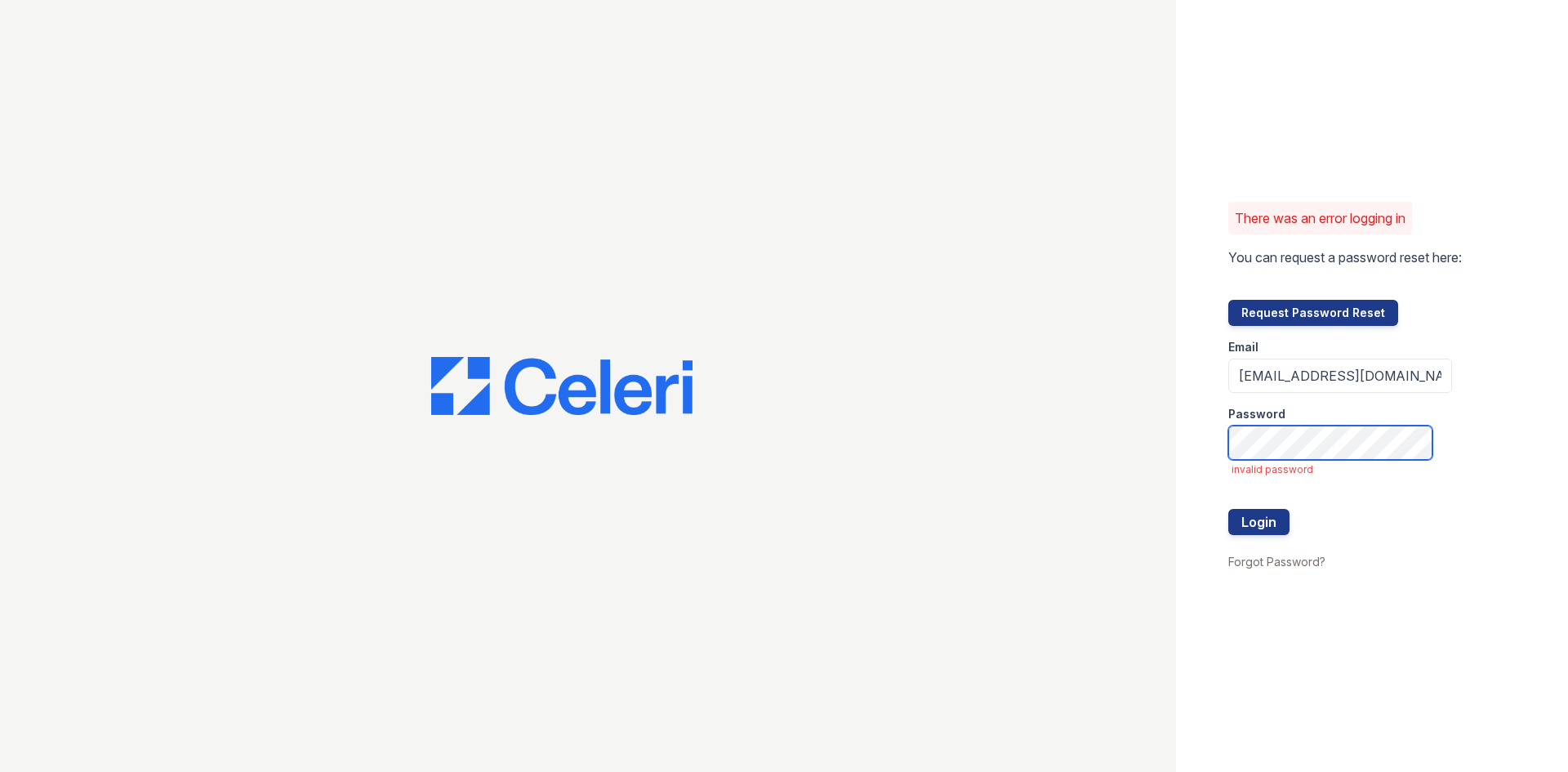
click at [1229, 509] on button "Login" at bounding box center [1259, 522] width 61 height 26
click at [1252, 525] on button "Login" at bounding box center [1259, 522] width 61 height 26
click at [1229, 509] on button "Login" at bounding box center [1259, 522] width 61 height 26
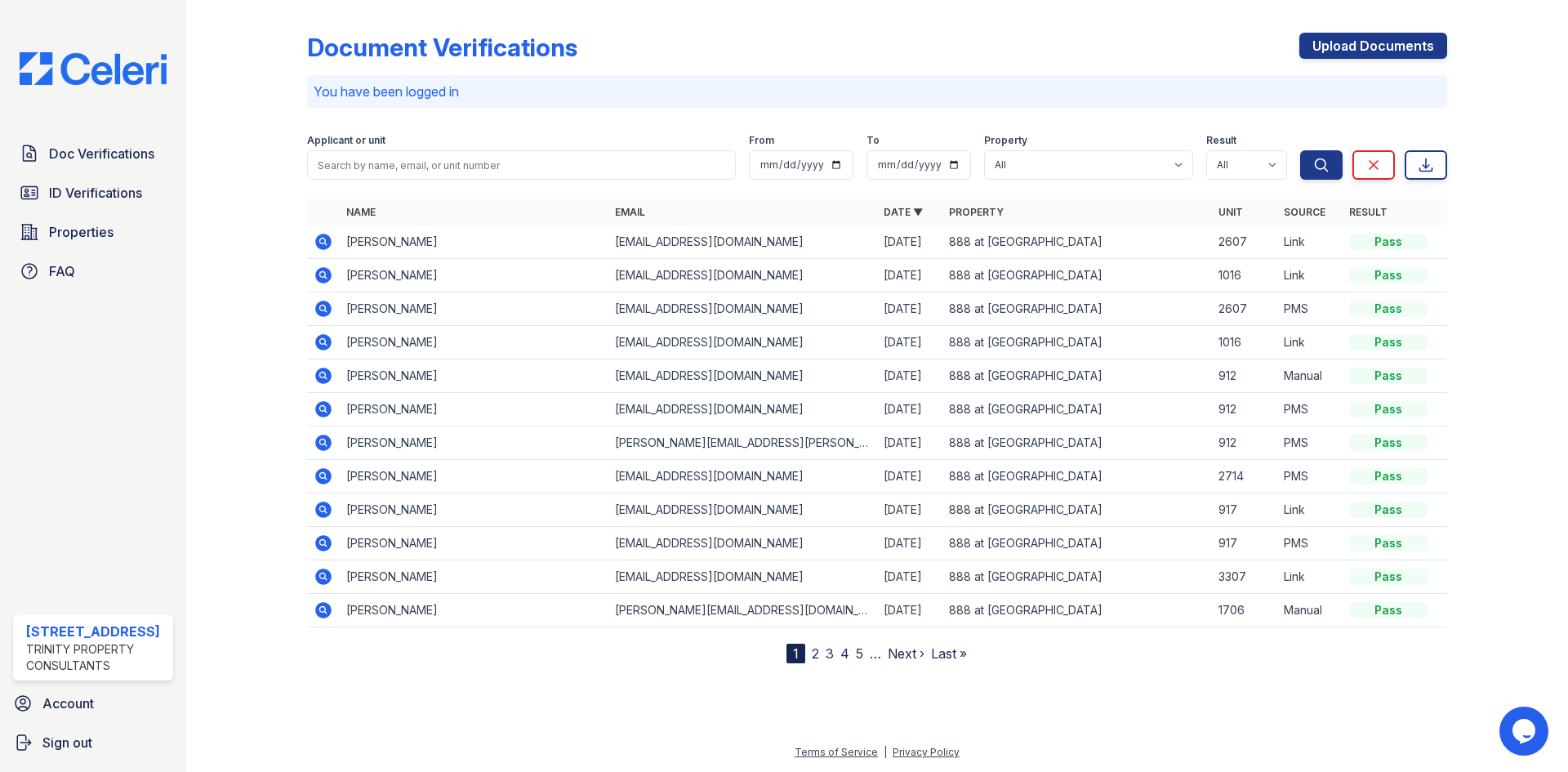
click at [326, 249] on icon at bounding box center [323, 241] width 16 height 16
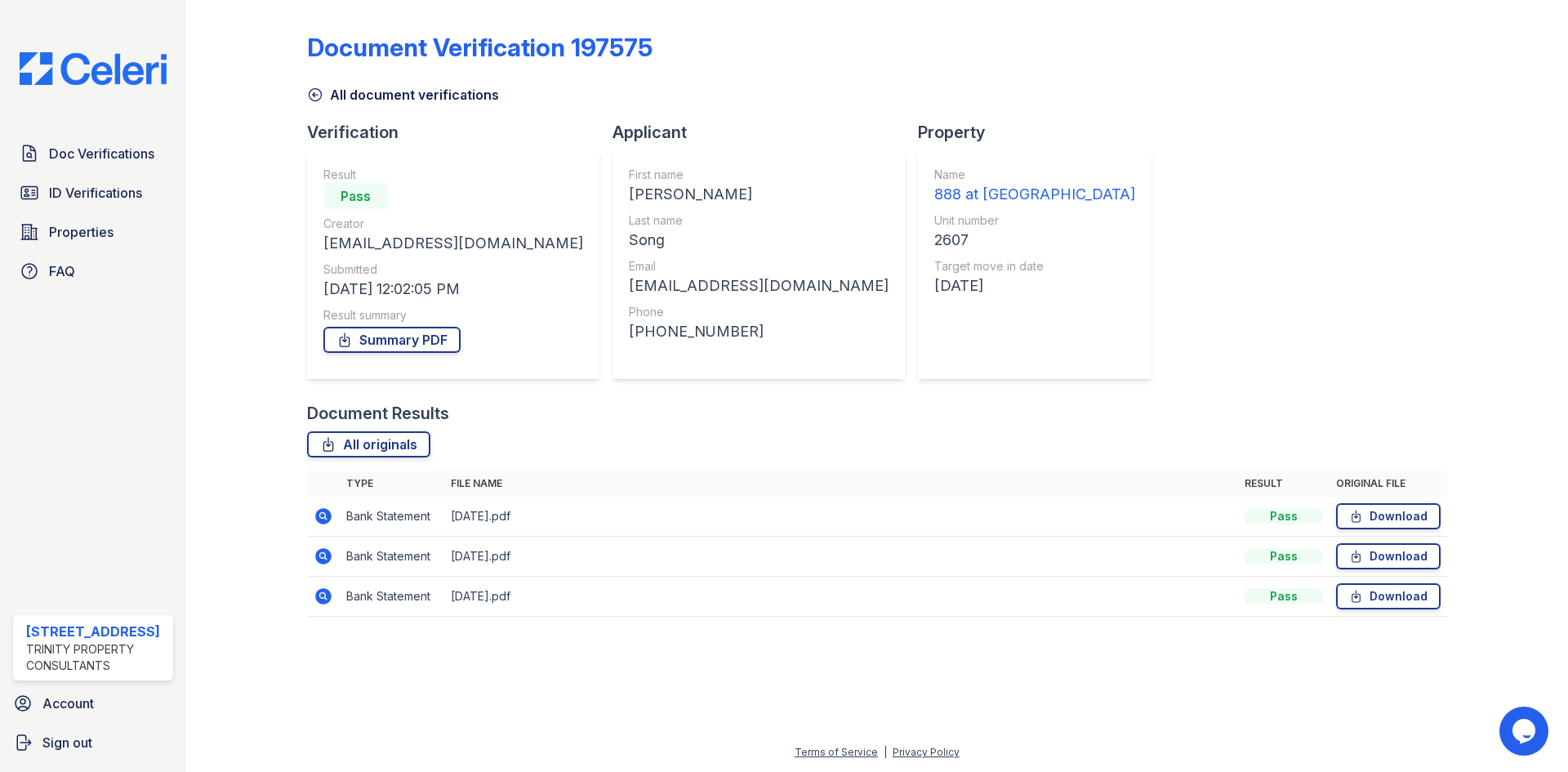
click at [321, 516] on icon at bounding box center [322, 515] width 4 height 4
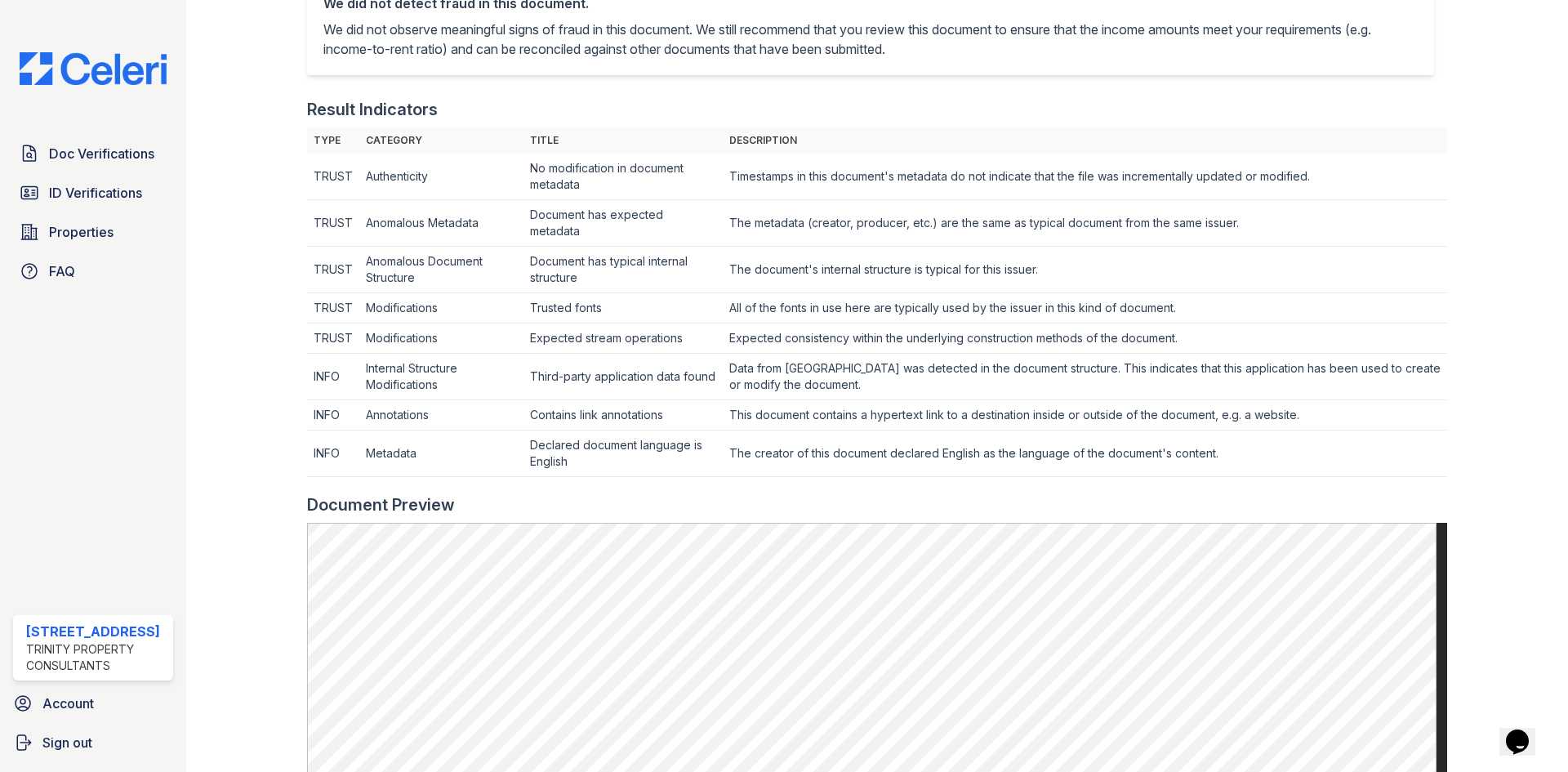
scroll to position [971, 0]
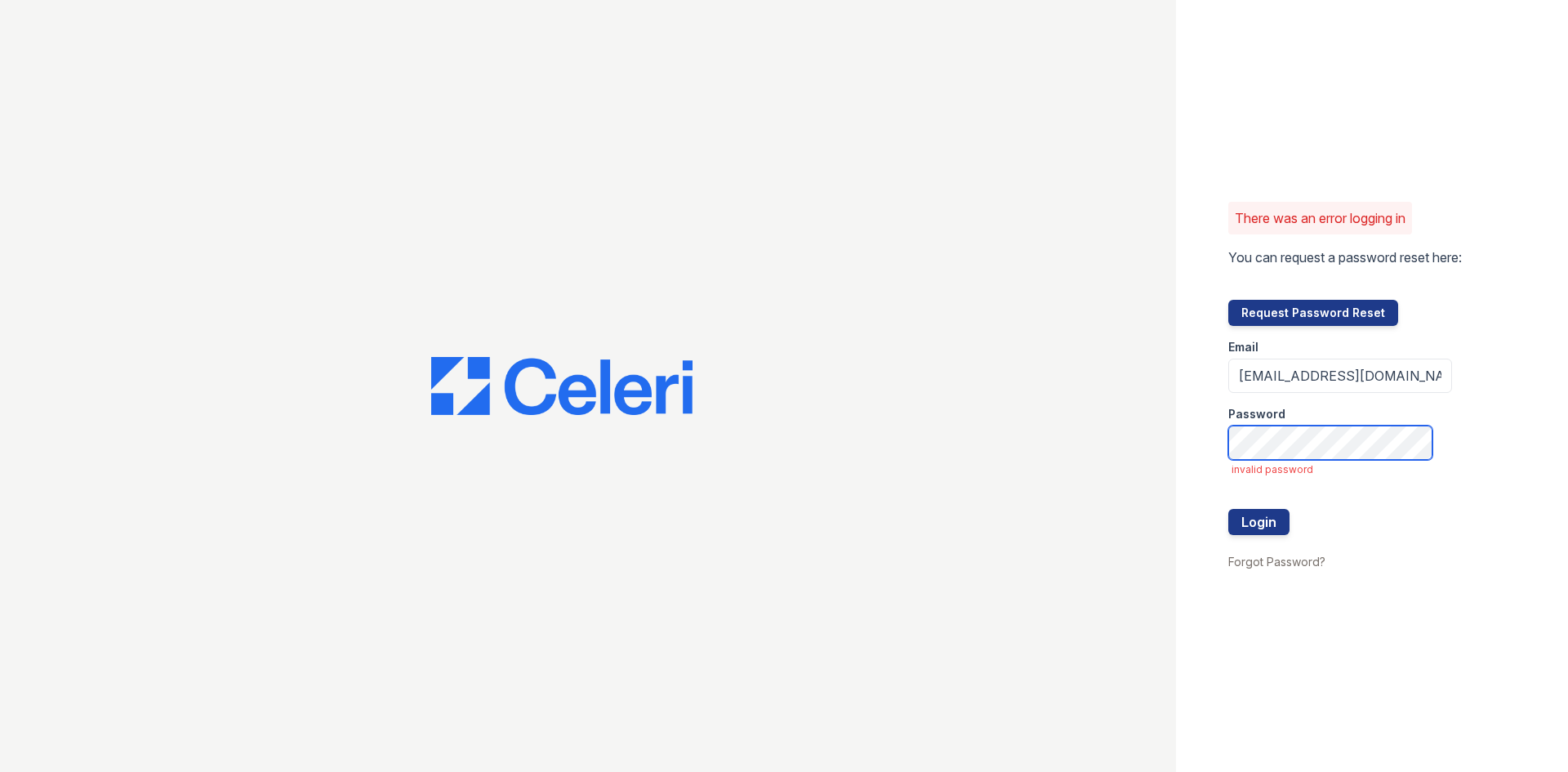
click at [1229, 509] on button "Login" at bounding box center [1259, 522] width 61 height 26
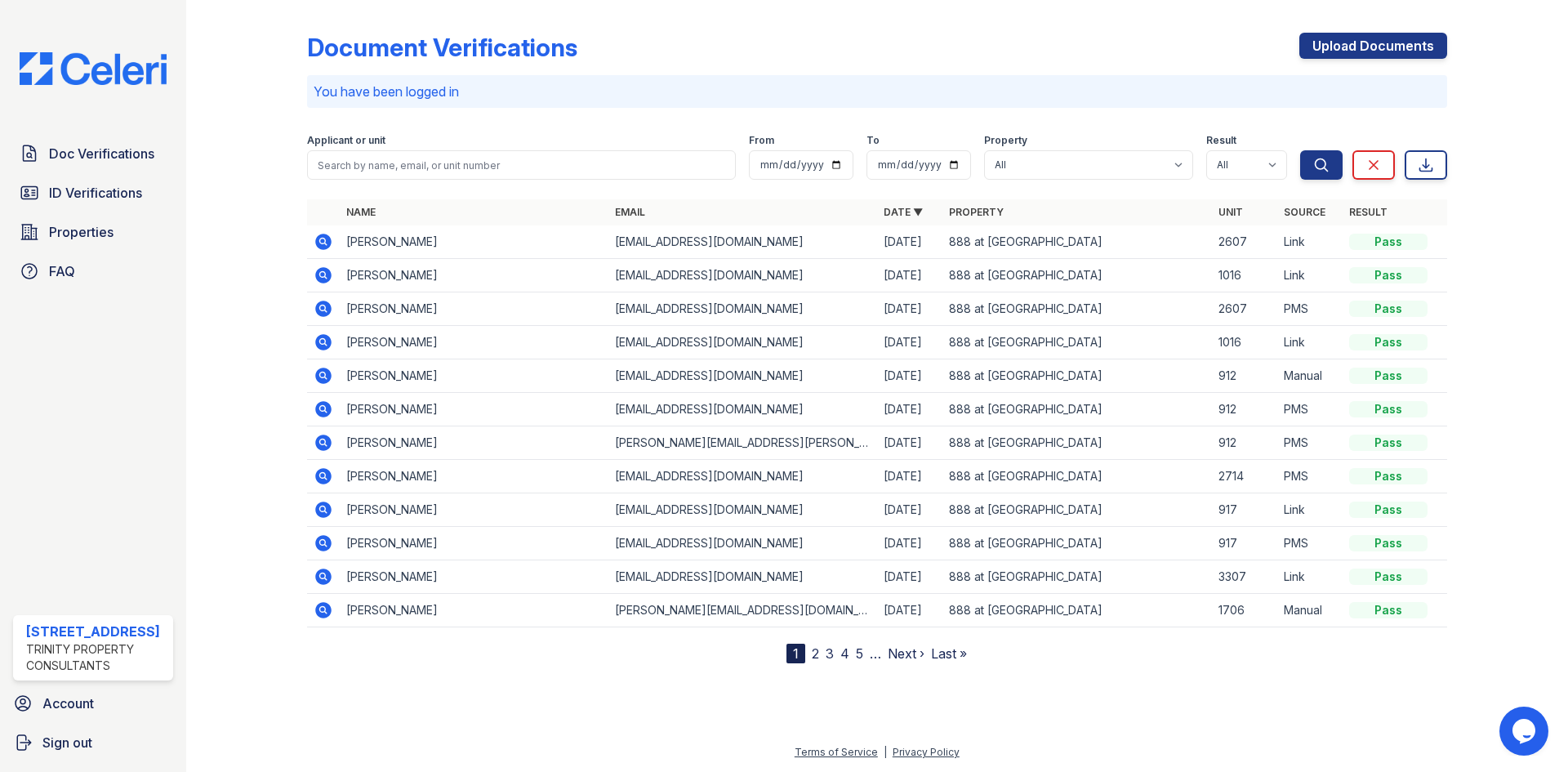
drag, startPoint x: 314, startPoint y: 243, endPoint x: 382, endPoint y: 4, distance: 248.5
click at [314, 243] on icon at bounding box center [323, 242] width 20 height 20
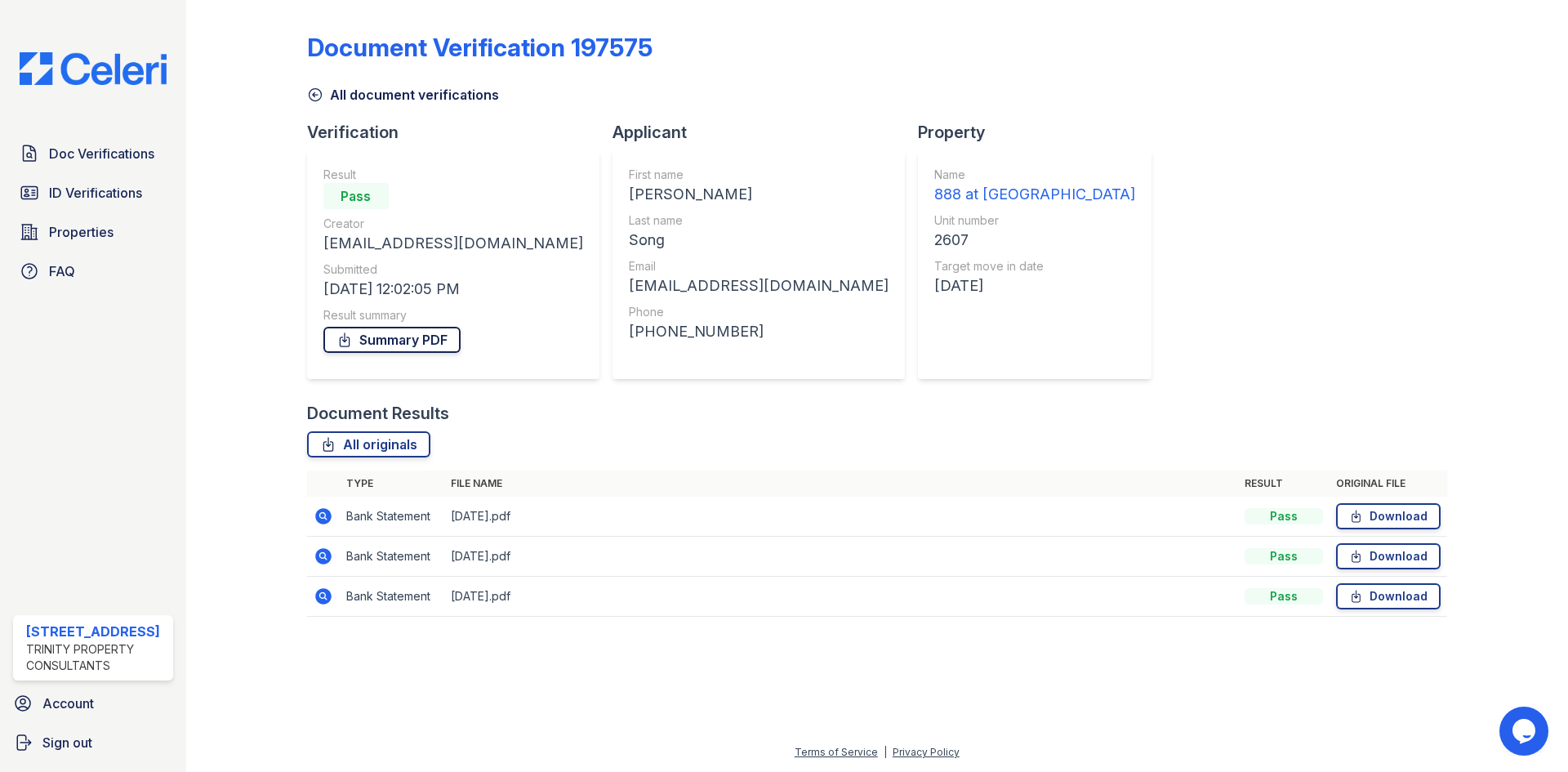
click at [397, 341] on link "Summary PDF" at bounding box center [392, 339] width 137 height 26
click at [116, 188] on span "ID Verifications" at bounding box center [95, 193] width 93 height 20
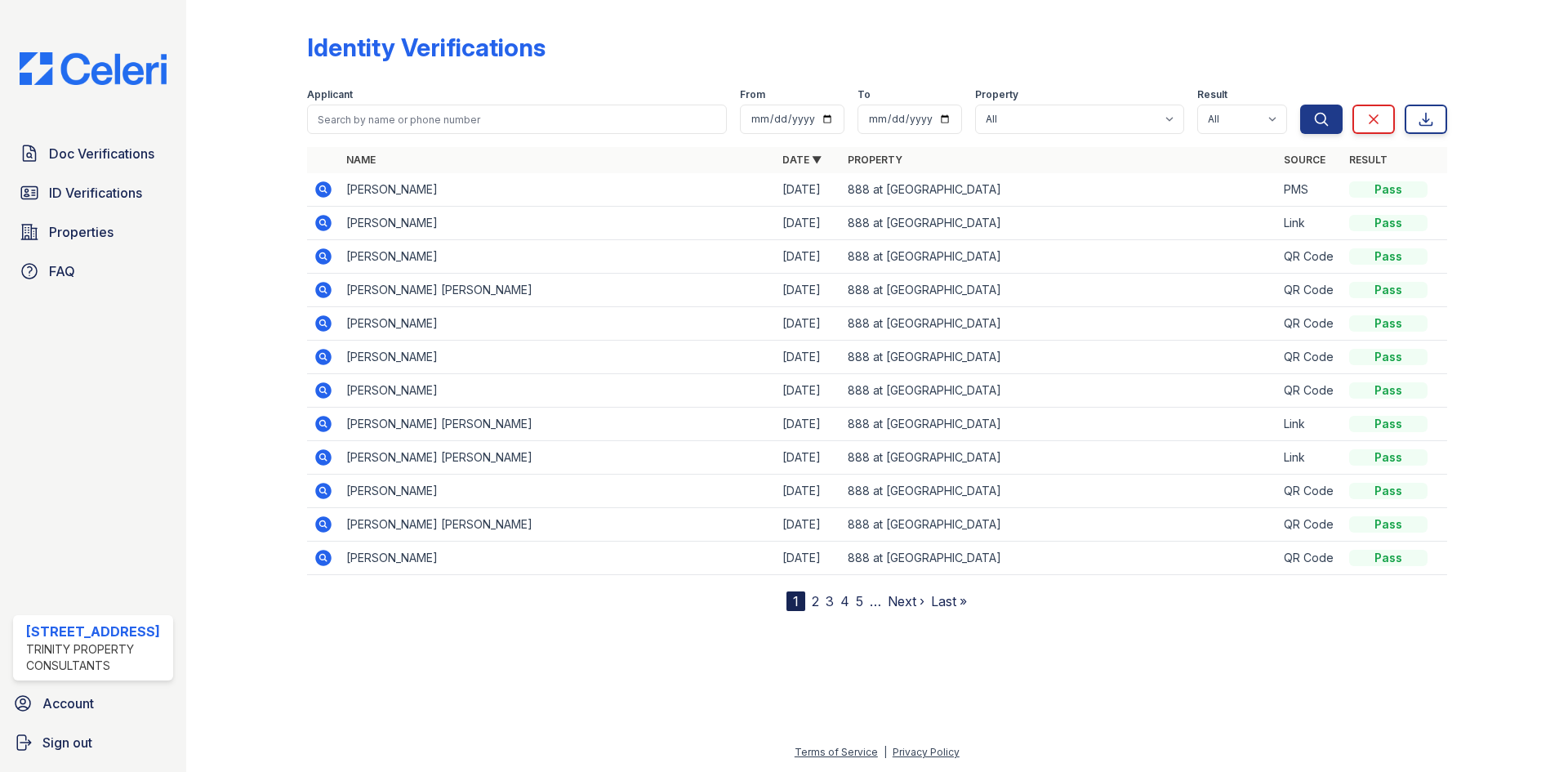
click at [321, 215] on icon at bounding box center [323, 223] width 20 height 20
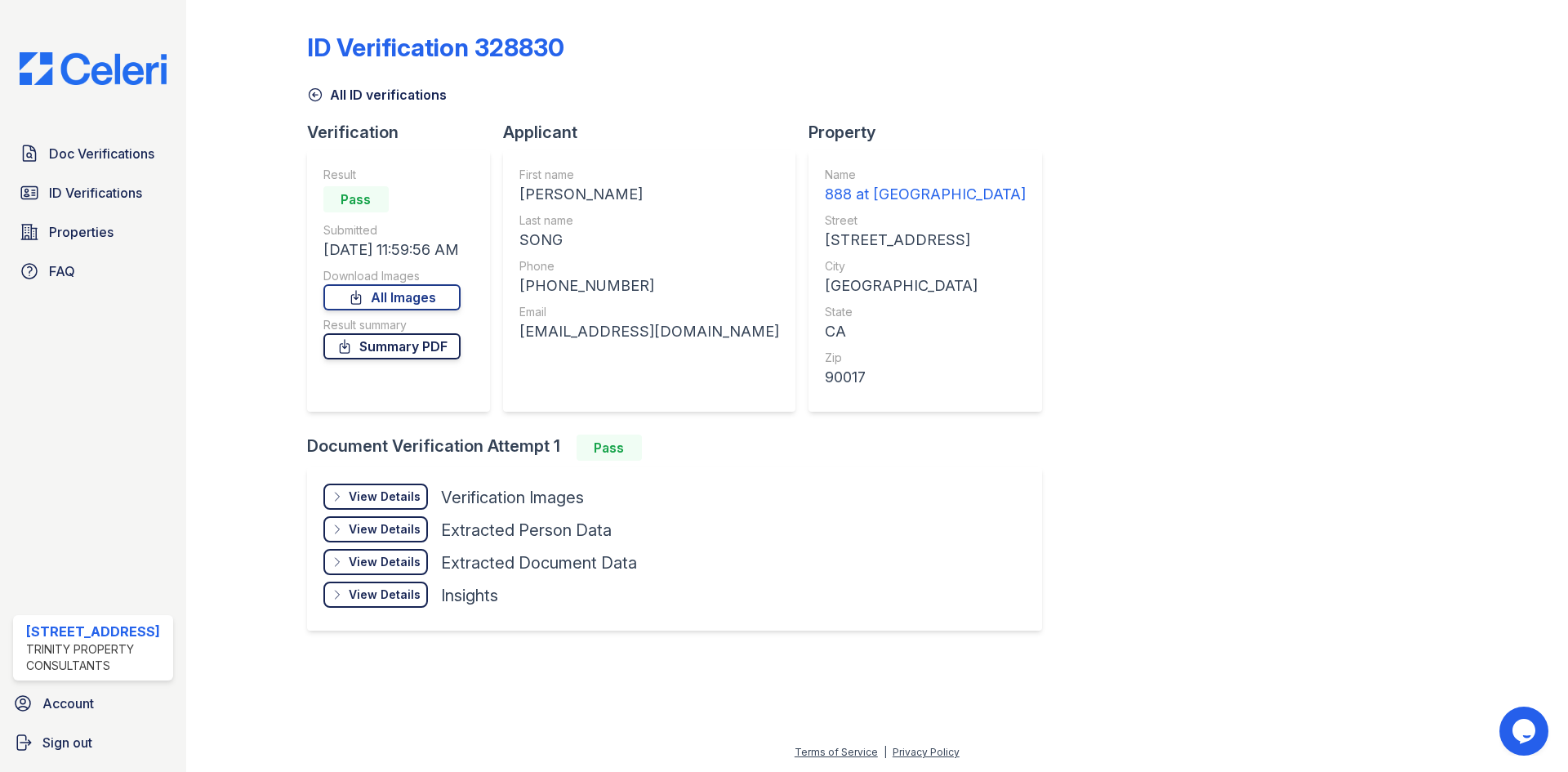
click at [389, 348] on link "Summary PDF" at bounding box center [392, 345] width 137 height 26
